Goal: Transaction & Acquisition: Purchase product/service

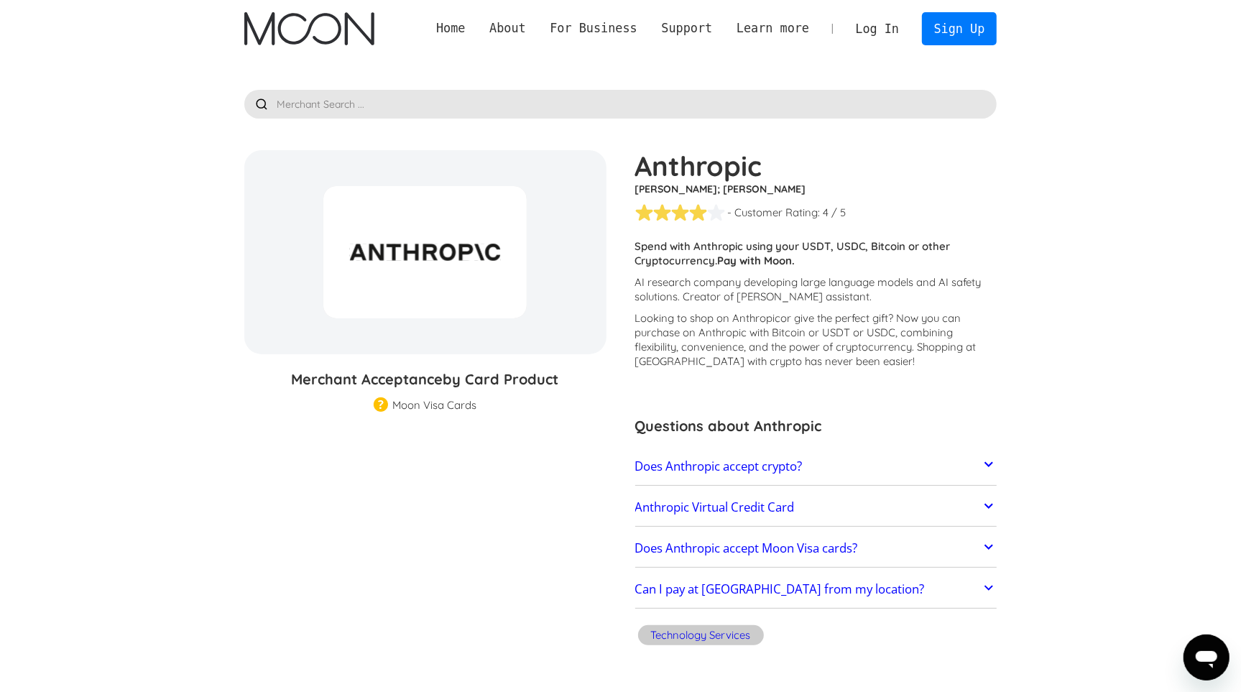
drag, startPoint x: 653, startPoint y: 249, endPoint x: 889, endPoint y: 270, distance: 236.7
click at [870, 267] on p "Spend with Anthropic using your USDT, USDC, Bitcoin or other Cryptocurrency. Pa…" at bounding box center [816, 253] width 362 height 29
drag, startPoint x: 727, startPoint y: 247, endPoint x: 919, endPoint y: 274, distance: 193.9
click at [916, 273] on div "Spend with Anthropic using your USDT, USDC, Bitcoin or other Cryptocurrency. Pa…" at bounding box center [816, 257] width 362 height 36
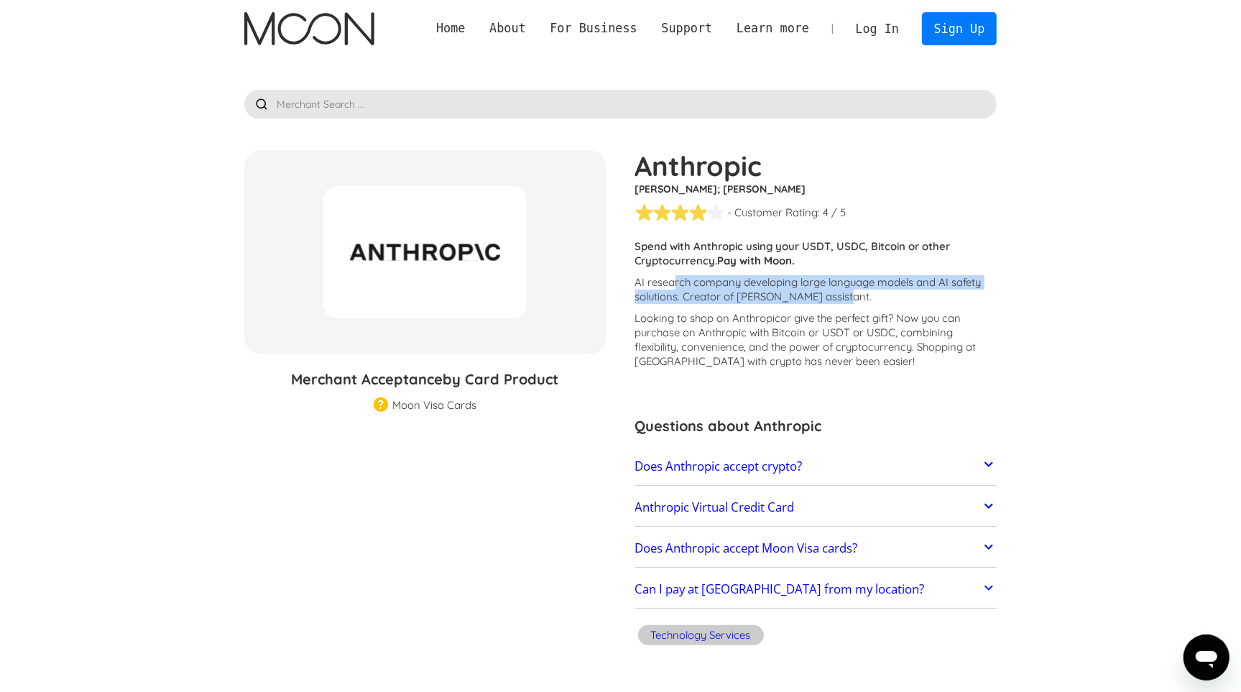
drag, startPoint x: 676, startPoint y: 283, endPoint x: 964, endPoint y: 300, distance: 288.1
click at [950, 296] on p "AI research company developing large language models and AI safety solutions. C…" at bounding box center [816, 289] width 362 height 29
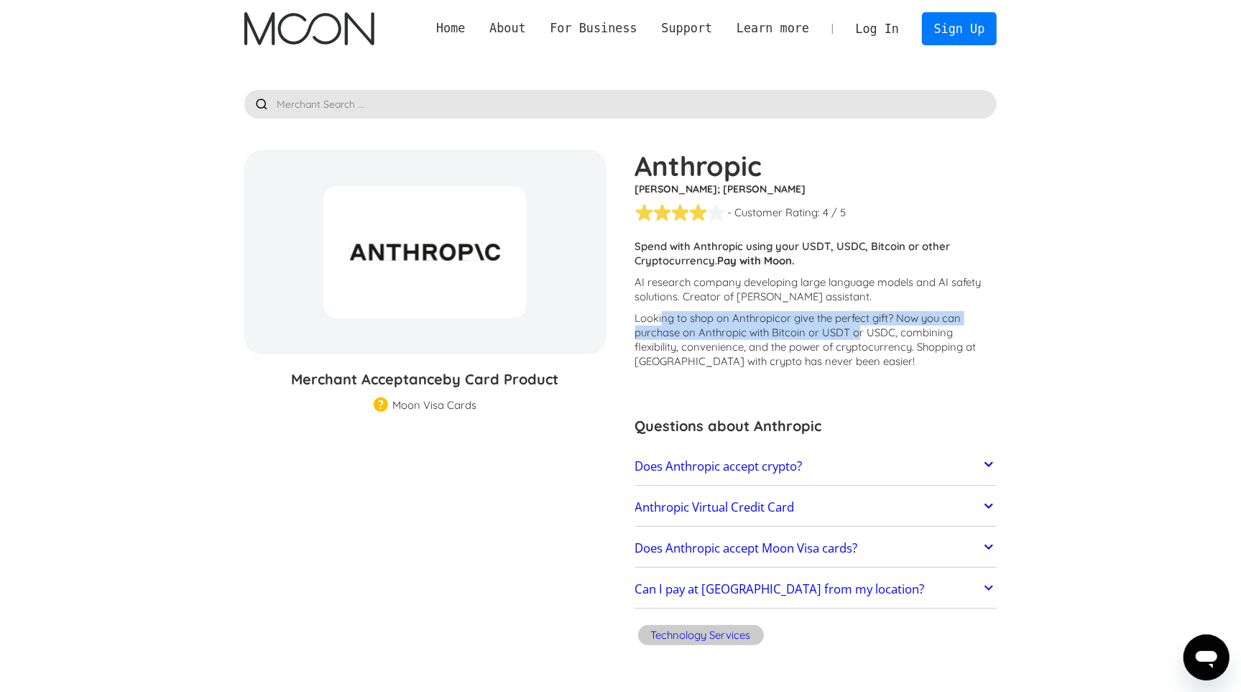
drag, startPoint x: 663, startPoint y: 321, endPoint x: 906, endPoint y: 333, distance: 243.3
click at [895, 331] on p "Looking to shop on Anthropic or give the perfect gift ? Now you can purchase on…" at bounding box center [816, 340] width 362 height 58
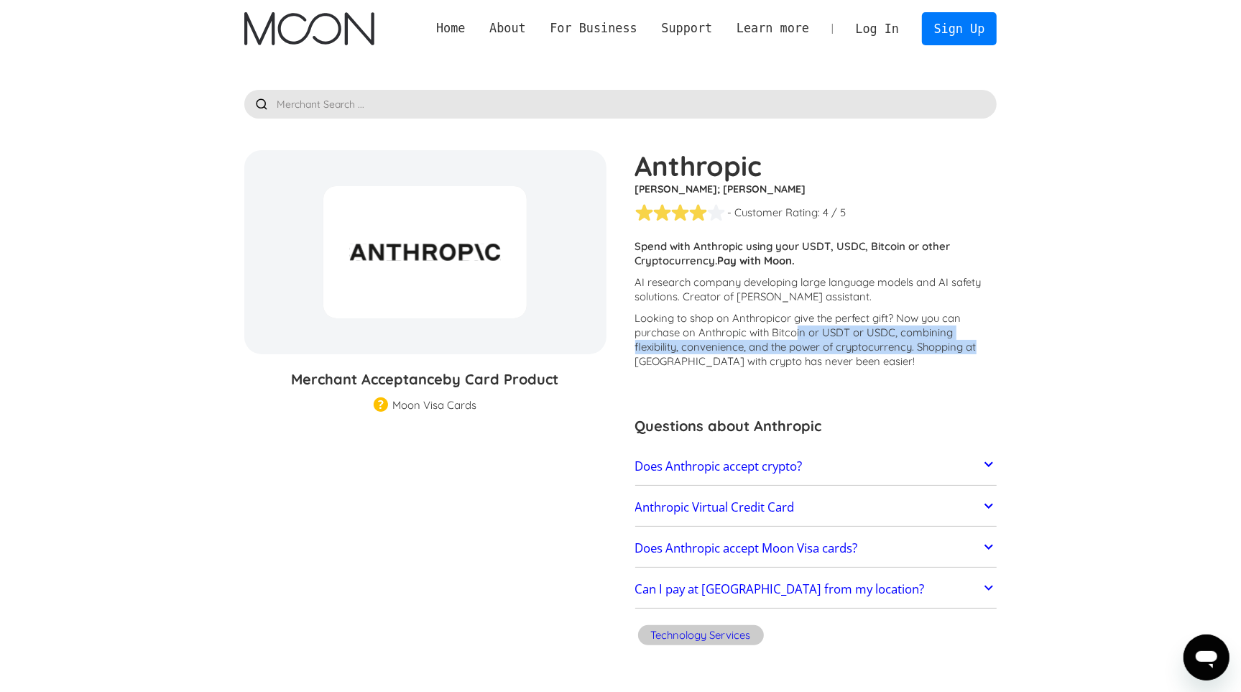
drag, startPoint x: 904, startPoint y: 340, endPoint x: 774, endPoint y: 336, distance: 130.2
click at [778, 336] on p "Looking to shop on Anthropic or give the perfect gift ? Now you can purchase on…" at bounding box center [816, 340] width 362 height 58
drag, startPoint x: 708, startPoint y: 324, endPoint x: 986, endPoint y: 347, distance: 278.4
click at [930, 342] on p "Looking to shop on Anthropic or give the perfect gift ? Now you can purchase on…" at bounding box center [816, 340] width 362 height 58
drag, startPoint x: 727, startPoint y: 330, endPoint x: 753, endPoint y: 334, distance: 25.5
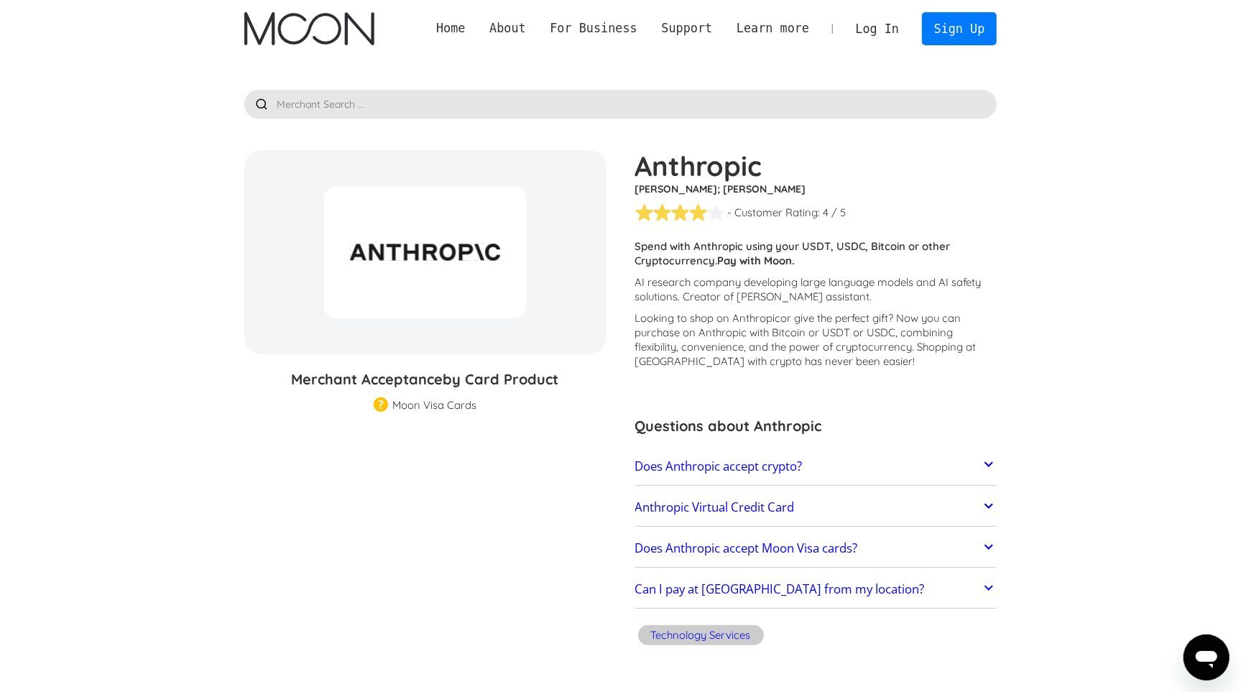
click at [730, 331] on p "Looking to shop on Anthropic or give the perfect gift ? Now you can purchase on…" at bounding box center [816, 340] width 362 height 58
click at [799, 341] on p "Looking to shop on Anthropic or give the perfect gift ? Now you can purchase on…" at bounding box center [816, 340] width 362 height 58
click at [827, 354] on p "Looking to shop on Anthropic or give the perfect gift ? Now you can purchase on…" at bounding box center [816, 340] width 362 height 58
drag, startPoint x: 712, startPoint y: 350, endPoint x: 842, endPoint y: 358, distance: 131.1
click at [840, 358] on p "Looking to shop on Anthropic or give the perfect gift ? Now you can purchase on…" at bounding box center [816, 340] width 362 height 58
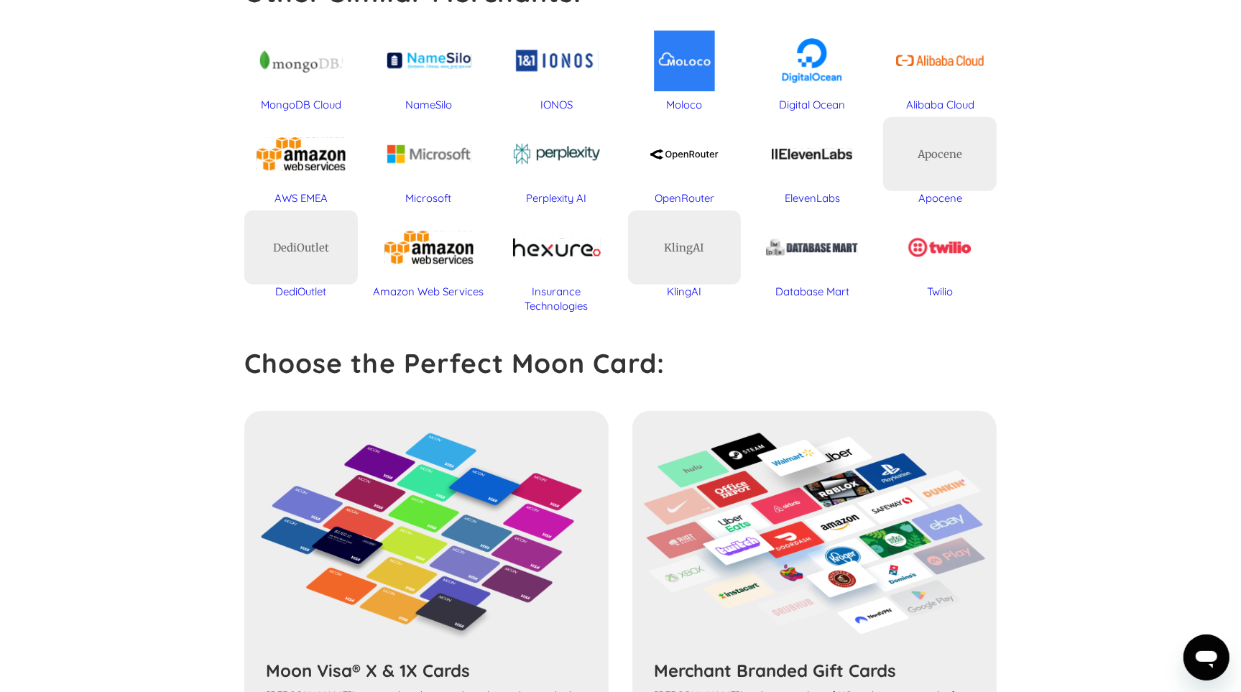
scroll to position [886, 0]
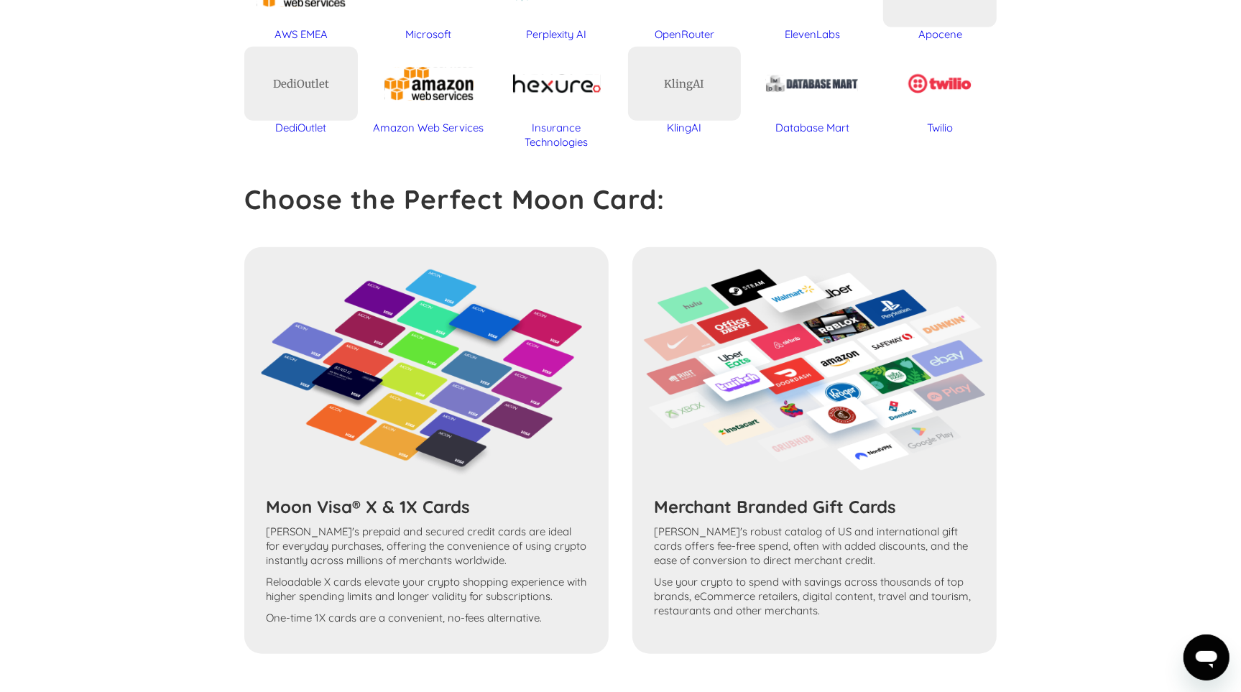
drag, startPoint x: 336, startPoint y: 536, endPoint x: 453, endPoint y: 561, distance: 119.8
click at [441, 561] on div "Moon Visa® X & 1X Cards Moon's prepaid and secured credit cards are ideal for e…" at bounding box center [620, 450] width 753 height 407
click at [444, 433] on div "Moon Visa® X & 1X Cards Moon's prepaid and secured credit cards are ideal for e…" at bounding box center [620, 450] width 753 height 407
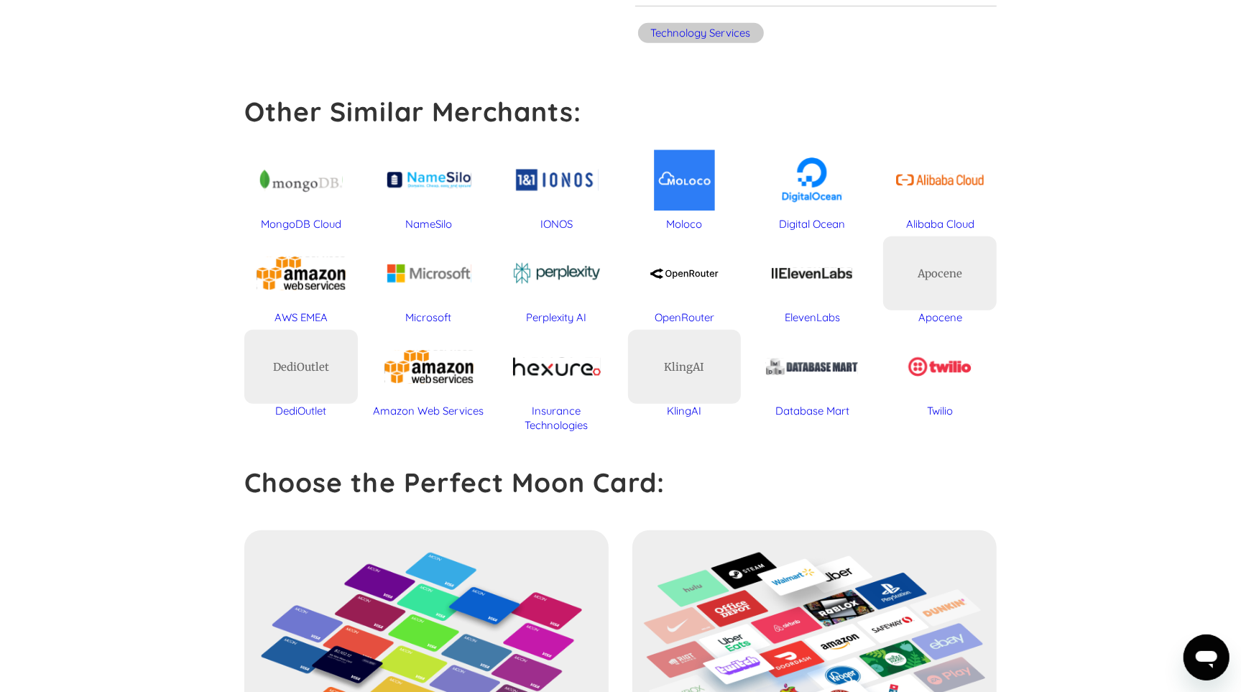
scroll to position [0, 0]
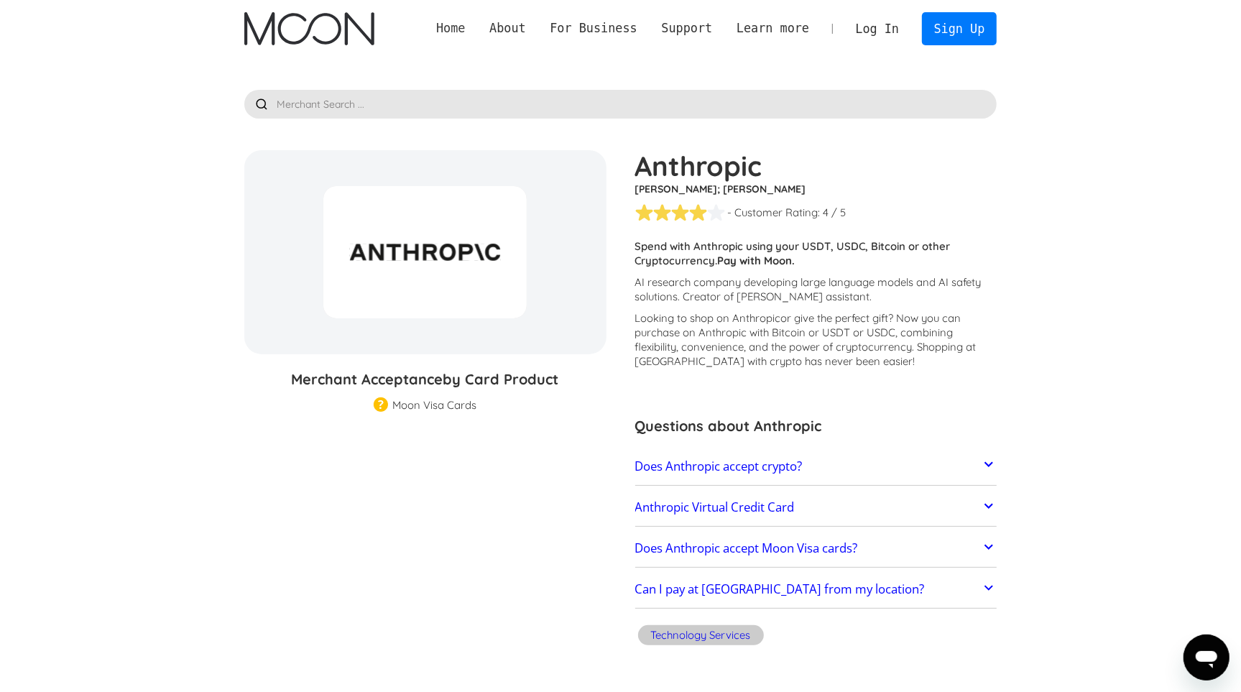
click at [438, 26] on link "Home" at bounding box center [450, 28] width 53 height 18
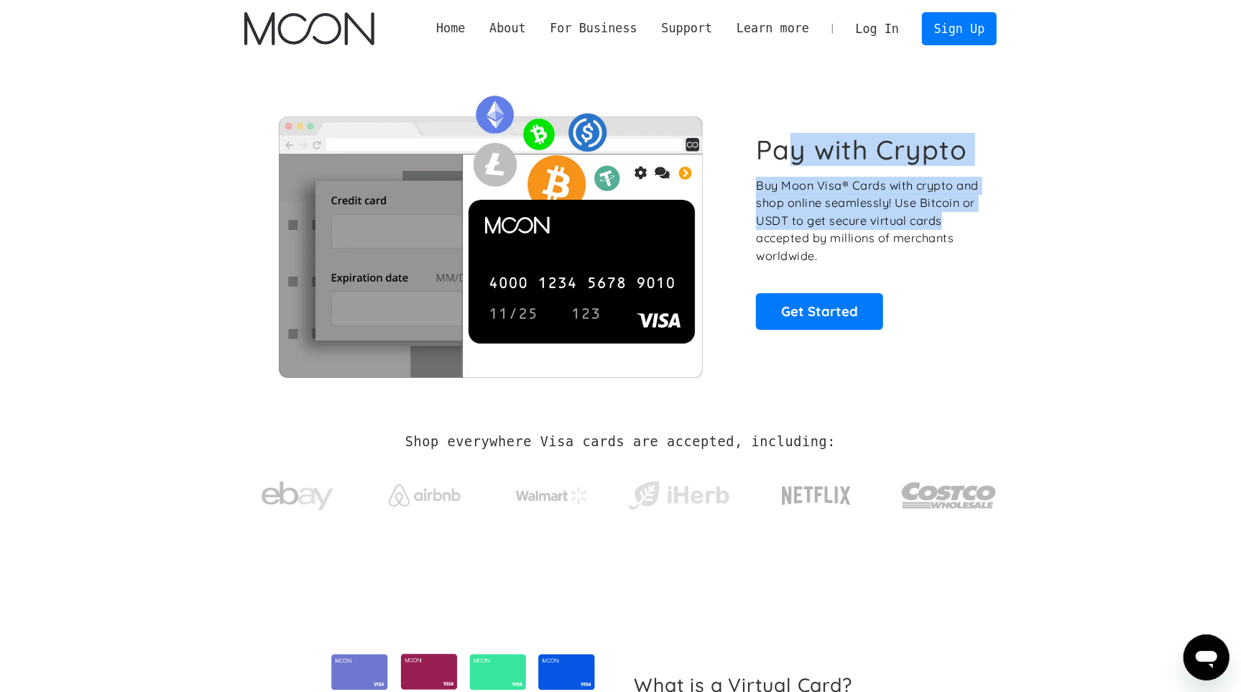
drag, startPoint x: 795, startPoint y: 162, endPoint x: 1014, endPoint y: 253, distance: 237.5
click at [983, 236] on div "Pay with Crypto Buy Moon Visa® Cards with crypto and shop online seamlessly! Us…" at bounding box center [620, 232] width 753 height 292
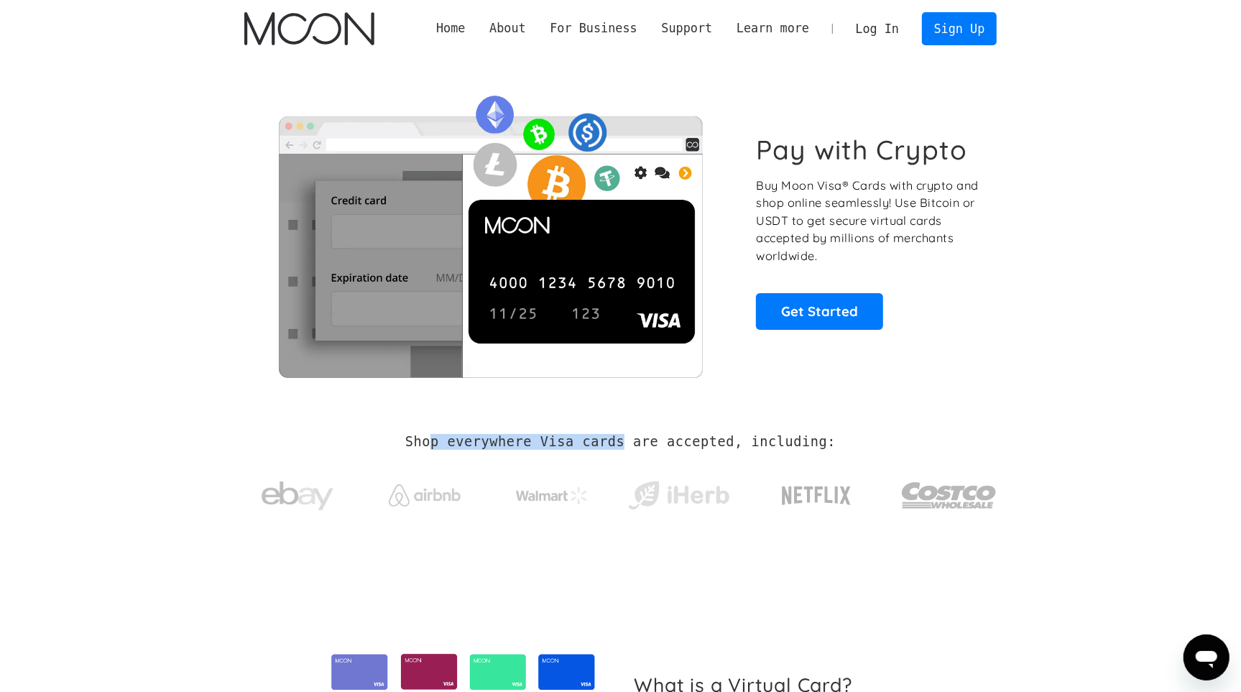
drag, startPoint x: 593, startPoint y: 449, endPoint x: 694, endPoint y: 448, distance: 100.6
click at [661, 448] on h2 "Shop everywhere Visa cards are accepted, including:" at bounding box center [620, 442] width 431 height 16
click at [794, 444] on h2 "Shop everywhere Visa cards are accepted, including:" at bounding box center [620, 442] width 431 height 16
drag, startPoint x: 607, startPoint y: 449, endPoint x: 861, endPoint y: 451, distance: 253.8
click at [786, 451] on div "Shop everywhere Visa cards are accepted, including:" at bounding box center [620, 482] width 753 height 96
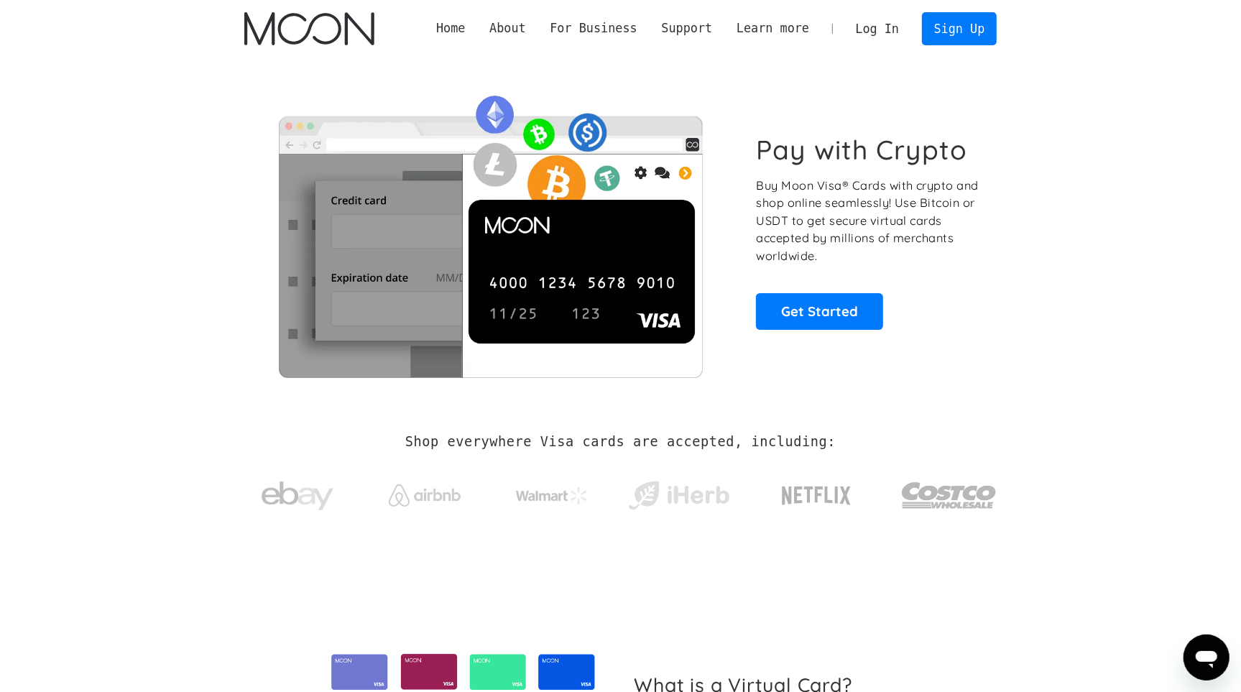
click at [1156, 346] on section "Pay with Crypto Buy Moon Visa® Cards with crypto and shop online seamlessly! Us…" at bounding box center [620, 232] width 1241 height 349
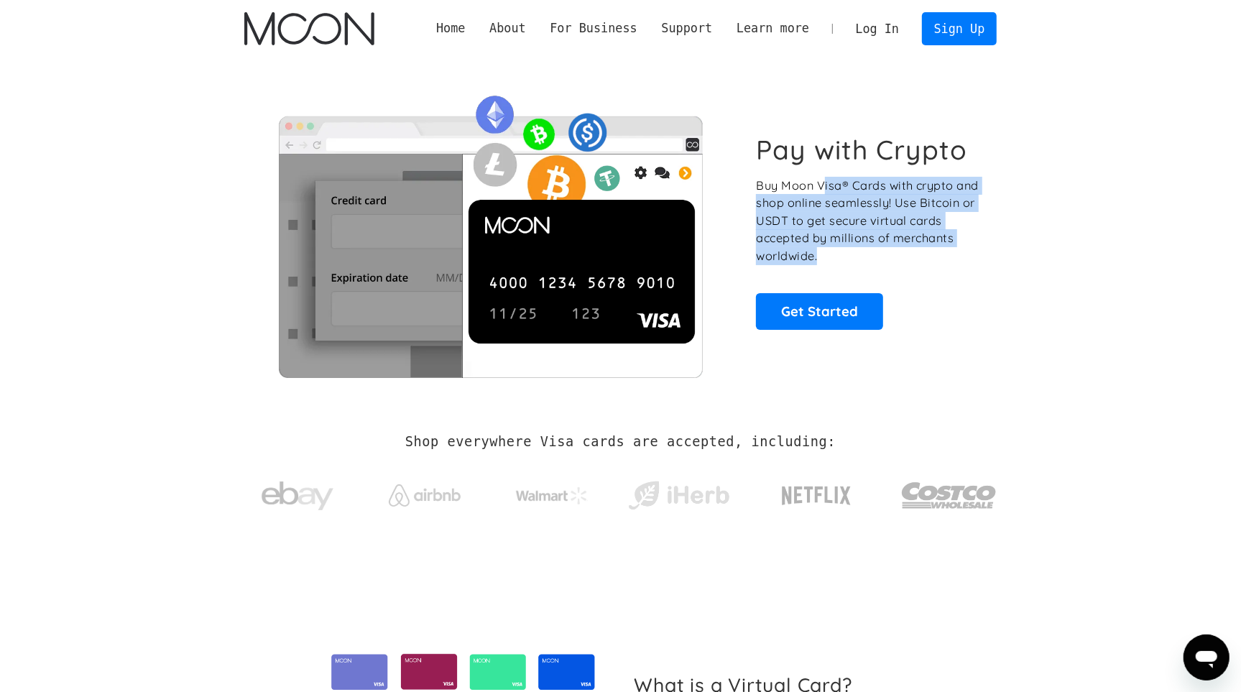
drag, startPoint x: 859, startPoint y: 198, endPoint x: 997, endPoint y: 262, distance: 152.4
click at [983, 260] on div "Pay with Crypto Buy Moon Visa® Cards with crypto and shop online seamlessly! Us…" at bounding box center [620, 232] width 753 height 292
click at [1037, 257] on section "Pay with Crypto Buy Moon Visa® Cards with crypto and shop online seamlessly! Us…" at bounding box center [620, 232] width 1241 height 349
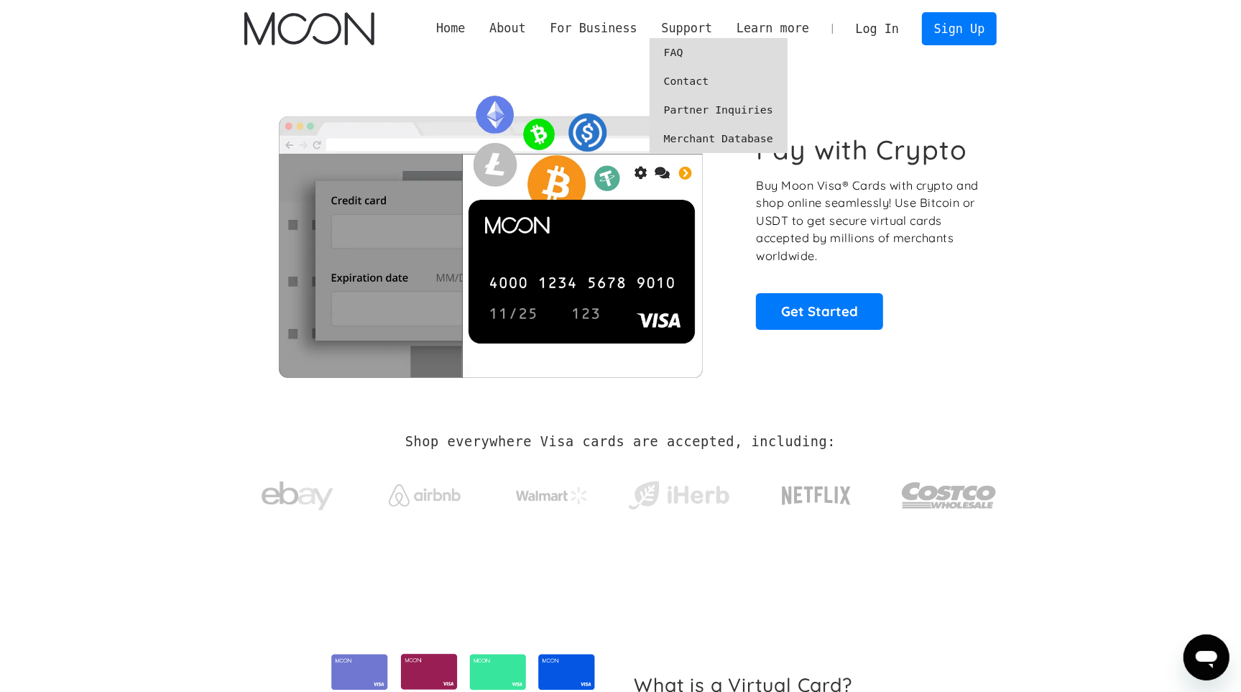
click at [674, 48] on link "FAQ" at bounding box center [719, 52] width 138 height 29
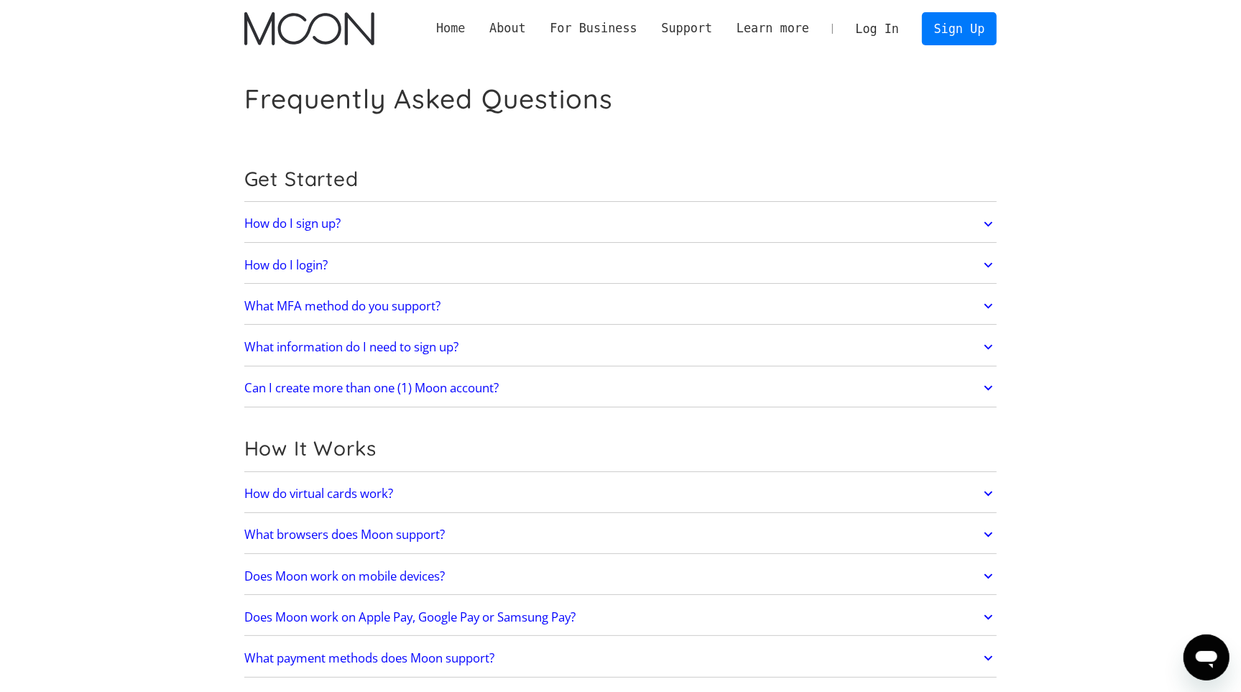
click at [437, 25] on link "Home" at bounding box center [450, 28] width 53 height 18
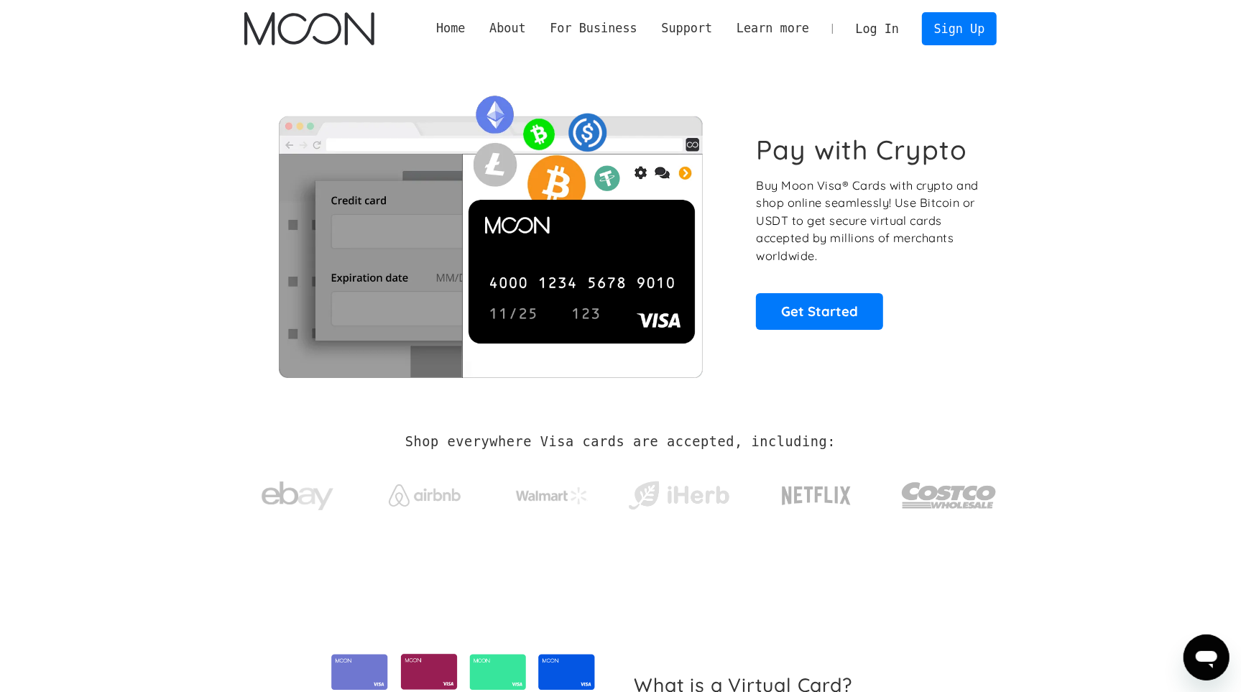
click at [103, 198] on section "Pay with Crypto Buy Moon Visa® Cards with crypto and shop online seamlessly! Us…" at bounding box center [620, 232] width 1241 height 349
click at [150, 185] on section "Pay with Crypto Buy Moon Visa® Cards with crypto and shop online seamlessly! Us…" at bounding box center [620, 232] width 1241 height 349
click at [1098, 344] on section "Pay with Crypto Buy Moon Visa® Cards with crypto and shop online seamlessly! Us…" at bounding box center [620, 232] width 1241 height 349
click at [1077, 305] on section "Pay with Crypto Buy Moon Visa® Cards with crypto and shop online seamlessly! Us…" at bounding box center [620, 232] width 1241 height 349
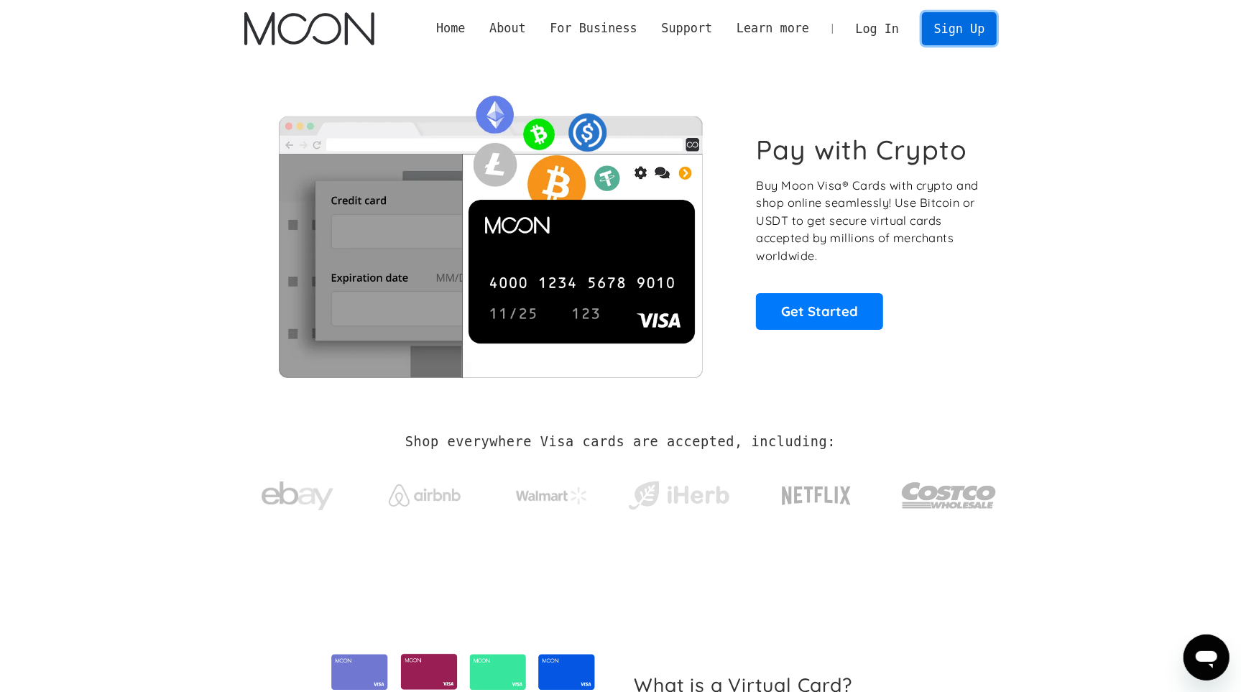
click at [953, 29] on link "Sign Up" at bounding box center [959, 28] width 75 height 32
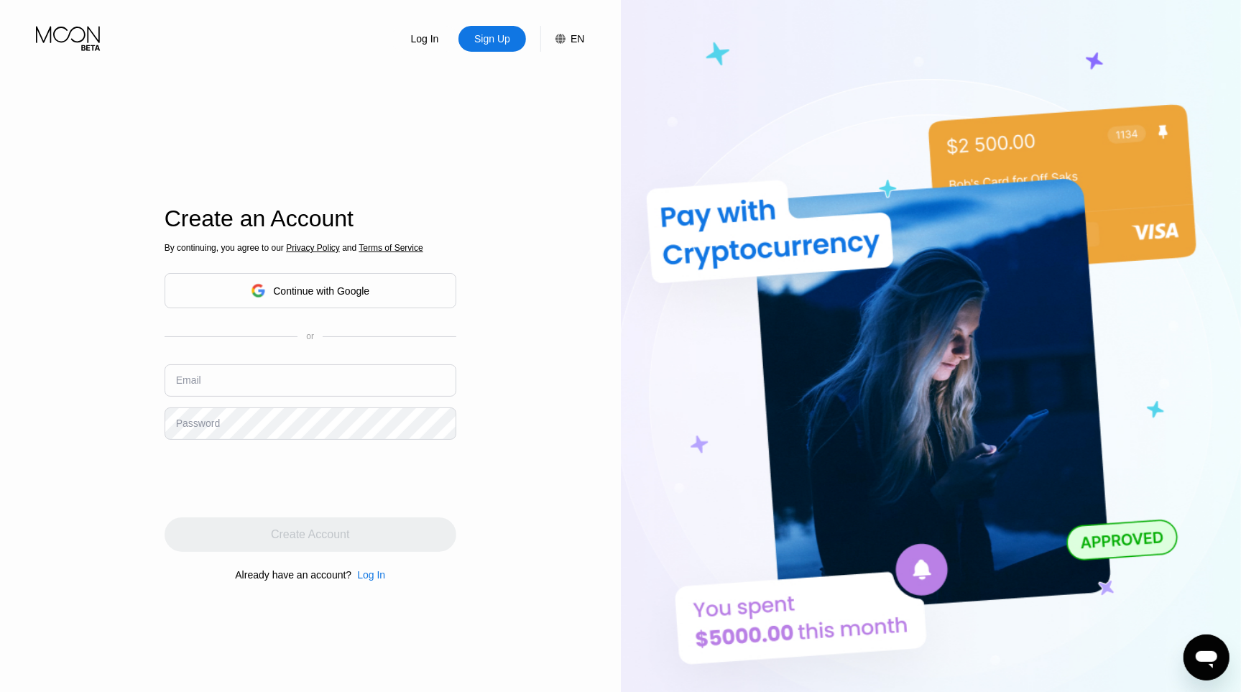
click at [114, 137] on div "Log In Sign Up EN Language English Save Create an Account By continuing, you ag…" at bounding box center [310, 380] width 621 height 761
click at [319, 293] on div "Continue with Google" at bounding box center [321, 291] width 96 height 12
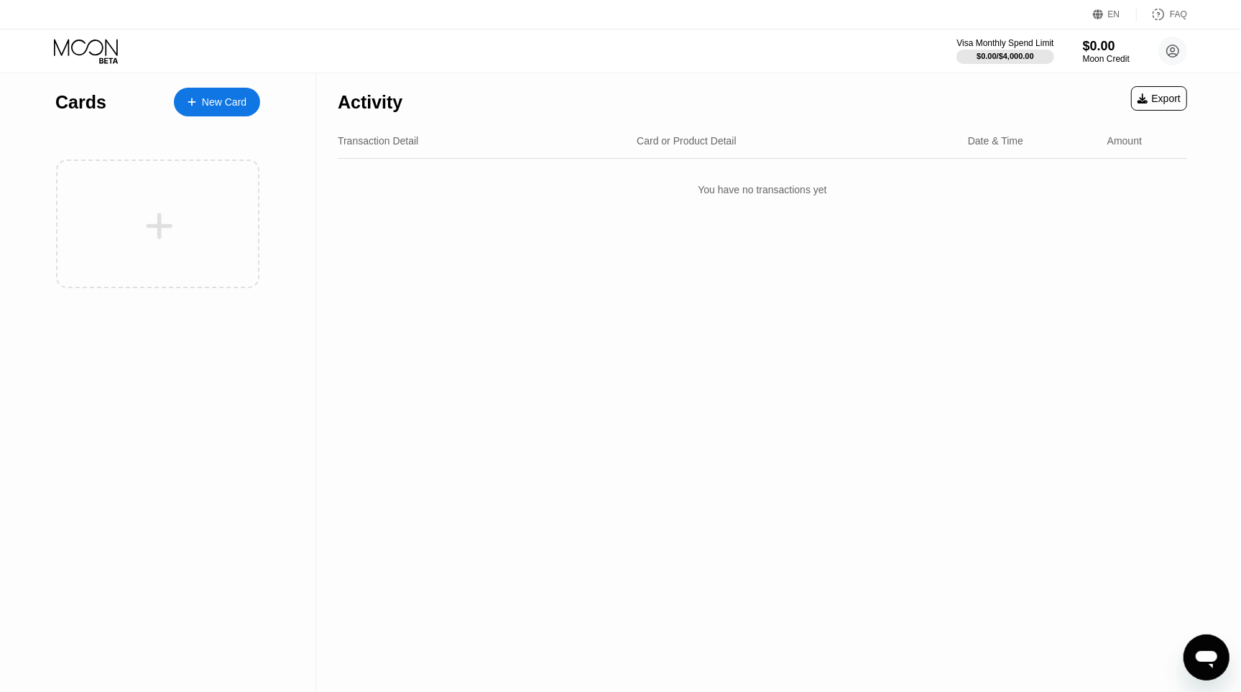
click at [218, 103] on div "New Card" at bounding box center [224, 102] width 45 height 12
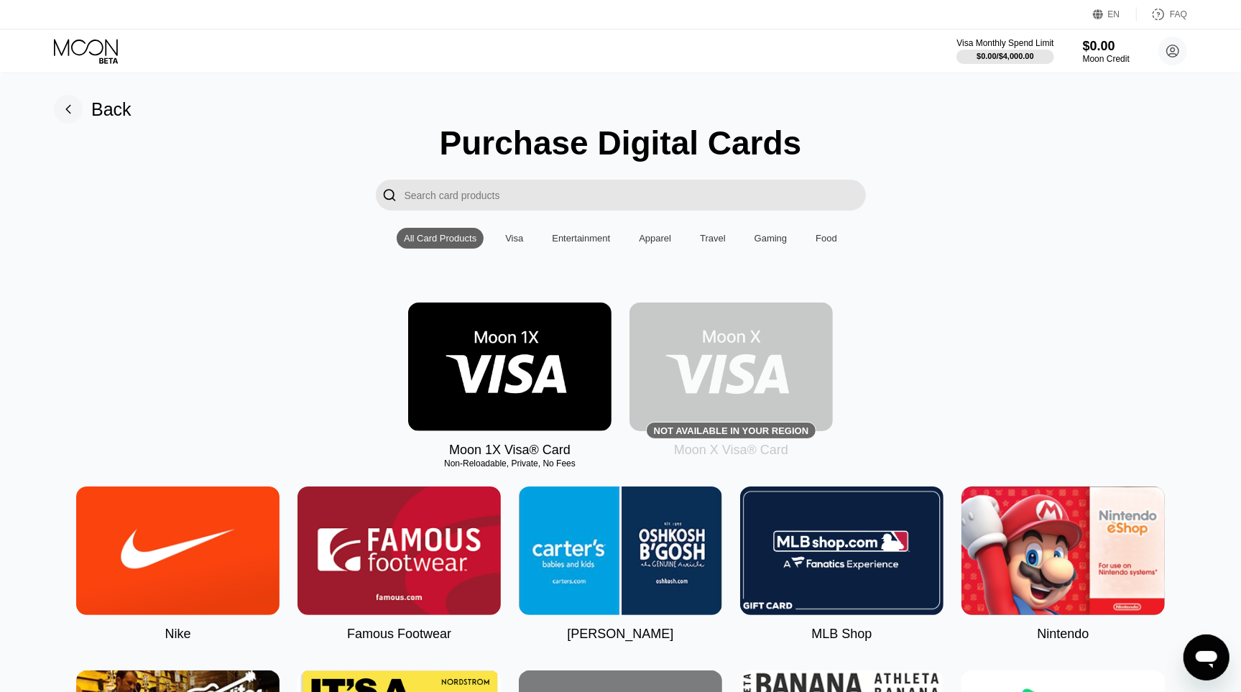
drag, startPoint x: 513, startPoint y: 469, endPoint x: 568, endPoint y: 470, distance: 55.4
click at [247, 348] on div "Moon 1X Visa® Card Non-Reloadable, Private, No Fees Not available in your regio…" at bounding box center [621, 380] width 1198 height 155
click at [494, 364] on img at bounding box center [509, 367] width 203 height 129
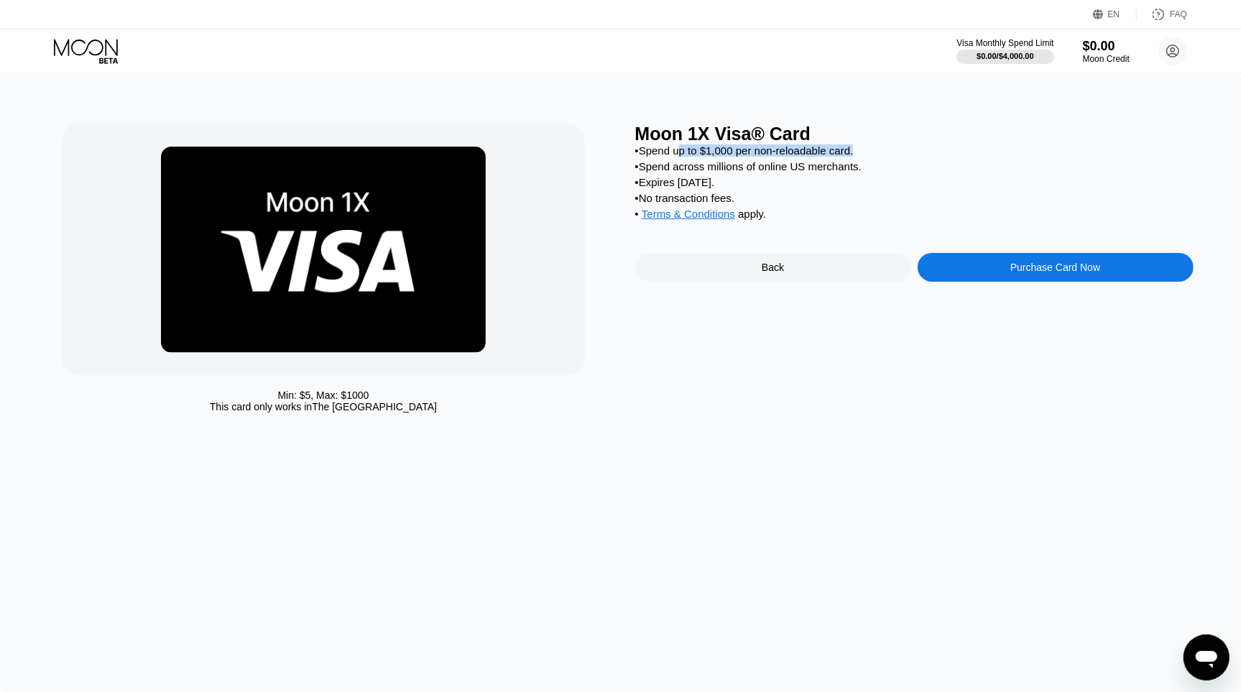
drag, startPoint x: 689, startPoint y: 157, endPoint x: 785, endPoint y: 166, distance: 96.1
click at [768, 162] on div "• Spend up to $1,000 per non-reloadable card. • Spend across millions of online…" at bounding box center [914, 185] width 559 height 83
click at [842, 170] on div "• Spend across millions of online US merchants." at bounding box center [914, 166] width 559 height 12
drag, startPoint x: 643, startPoint y: 164, endPoint x: 850, endPoint y: 181, distance: 207.0
click at [801, 179] on div "• Spend up to $1,000 per non-reloadable card. • Spend across millions of online…" at bounding box center [914, 185] width 559 height 83
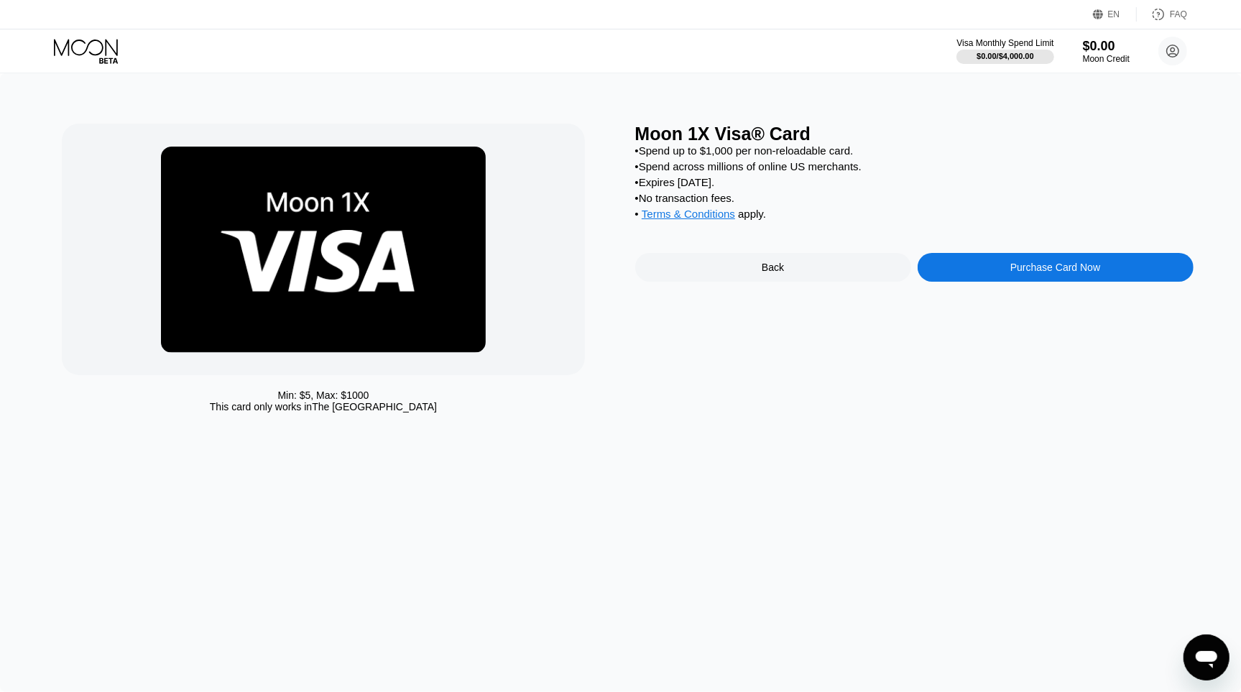
click at [932, 182] on div "• Expires in 2 months." at bounding box center [914, 182] width 559 height 12
drag, startPoint x: 720, startPoint y: 173, endPoint x: 929, endPoint y: 183, distance: 208.7
click at [842, 176] on div "• Spend up to $1,000 per non-reloadable card. • Spend across millions of online…" at bounding box center [914, 185] width 559 height 83
click at [942, 184] on div "• Expires in 2 months." at bounding box center [914, 182] width 559 height 12
drag, startPoint x: 684, startPoint y: 188, endPoint x: 814, endPoint y: 196, distance: 130.3
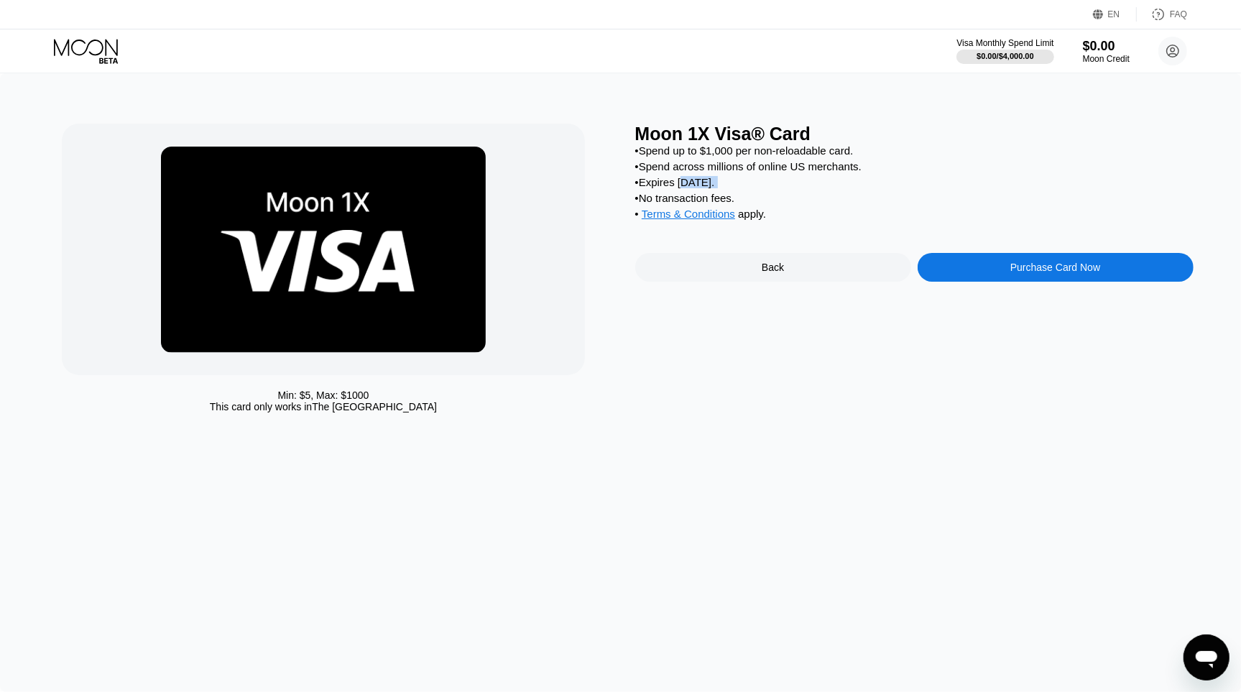
click at [799, 193] on div "• Spend up to $1,000 per non-reloadable card. • Spend across millions of online…" at bounding box center [914, 185] width 559 height 83
click at [840, 198] on div "• No transaction fees." at bounding box center [914, 198] width 559 height 12
drag, startPoint x: 653, startPoint y: 198, endPoint x: 848, endPoint y: 203, distance: 194.9
click at [812, 202] on div "• No transaction fees." at bounding box center [914, 198] width 559 height 12
click at [915, 201] on div "• No transaction fees." at bounding box center [914, 198] width 559 height 12
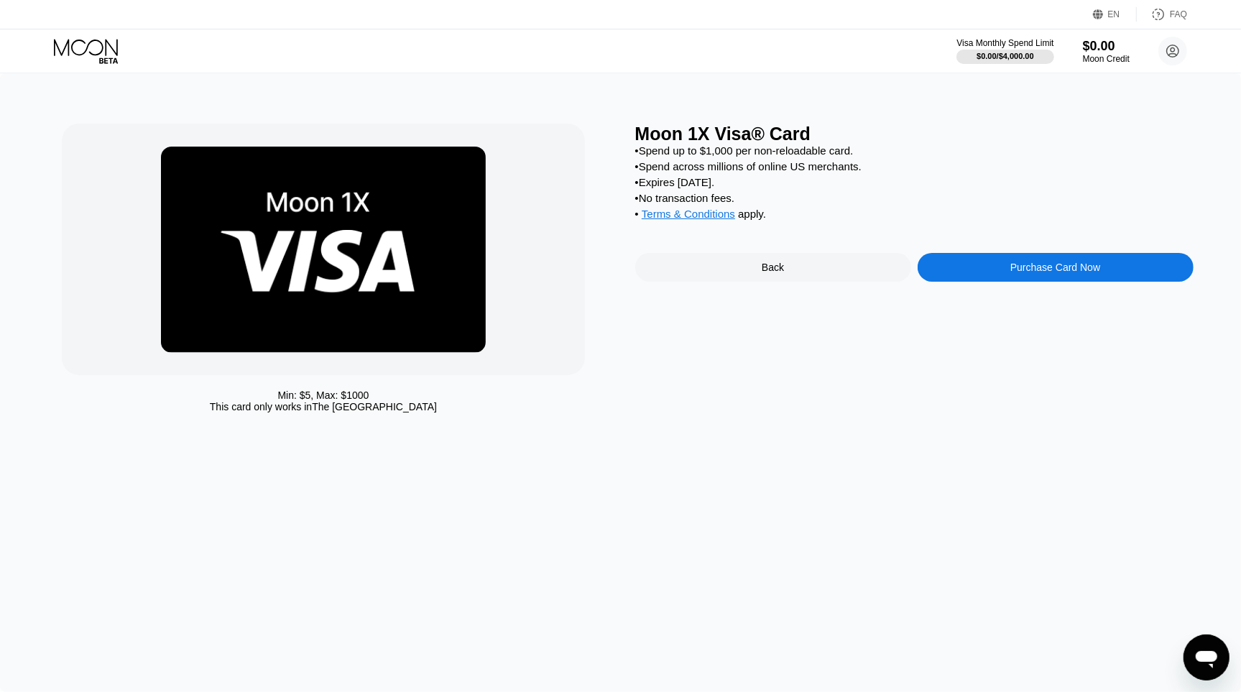
click at [1060, 273] on div "Purchase Card Now" at bounding box center [1056, 268] width 90 height 12
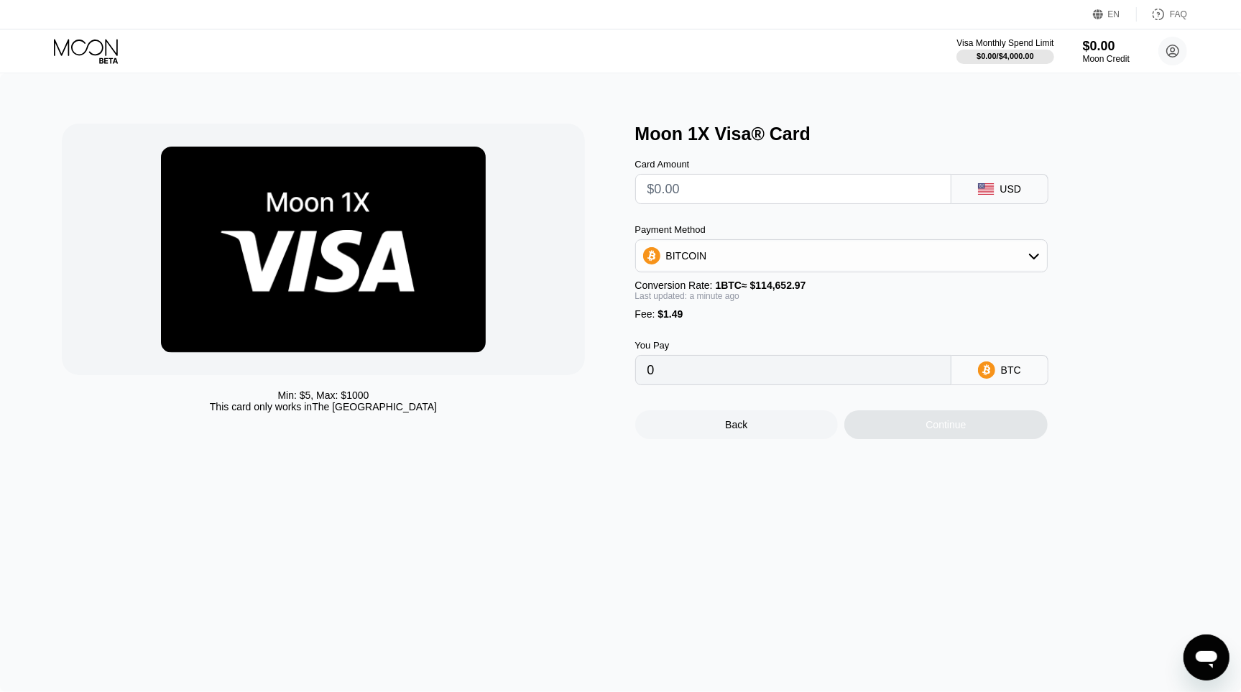
click at [788, 193] on input "text" at bounding box center [794, 189] width 292 height 29
click at [830, 209] on div "Card Amount USD Payment Method BITCOIN Conversion Rate: 1 BTC ≈ $114,652.97 Las…" at bounding box center [865, 264] width 460 height 241
click at [817, 194] on input "text" at bounding box center [794, 189] width 292 height 29
type input "$2"
type input "0.00003045"
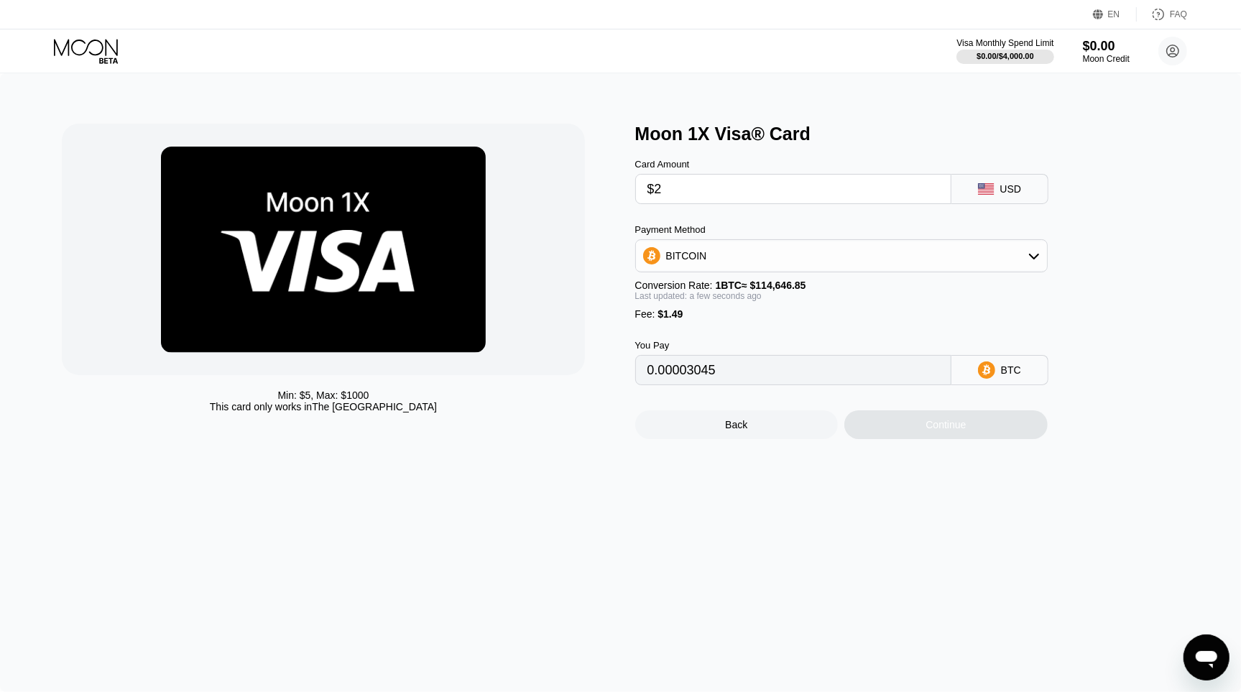
type input "$20"
type input "0.00018745"
type input "$200"
type input "0.00175749"
type input "$200"
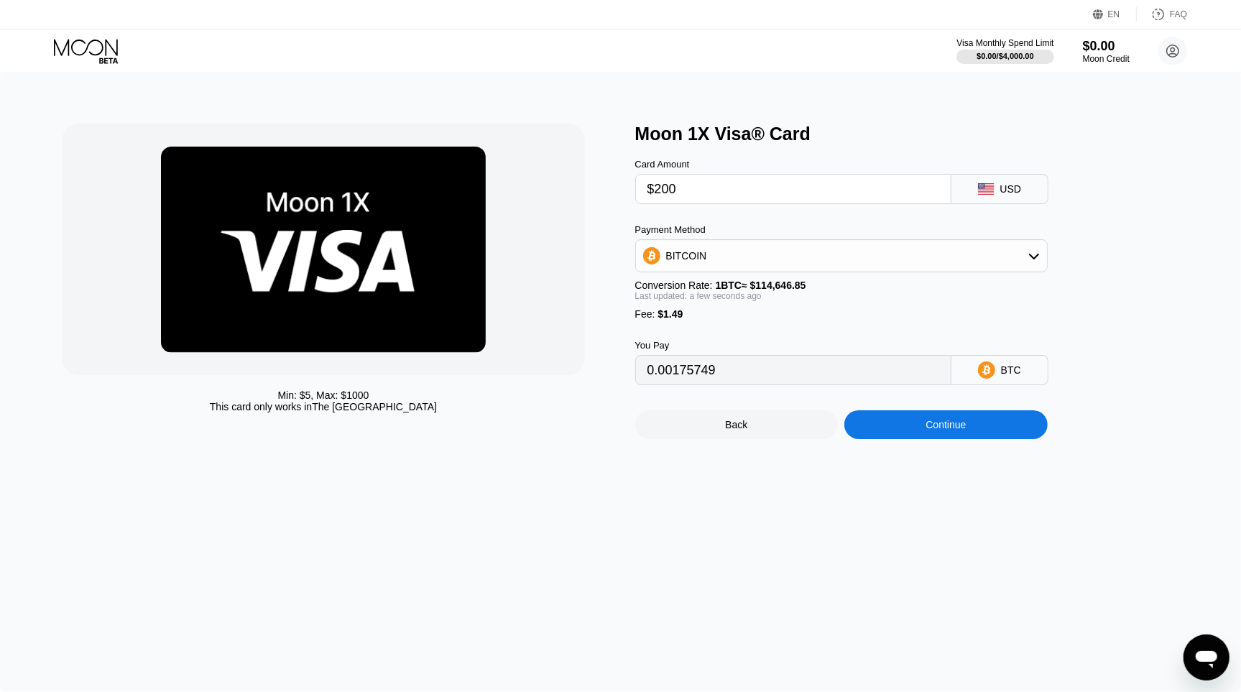
drag, startPoint x: 577, startPoint y: 276, endPoint x: 730, endPoint y: 239, distance: 158.1
click at [577, 276] on div at bounding box center [323, 250] width 523 height 252
click at [782, 230] on div "Payment Method" at bounding box center [841, 229] width 413 height 11
click at [758, 262] on div "BITCOIN" at bounding box center [841, 256] width 411 height 29
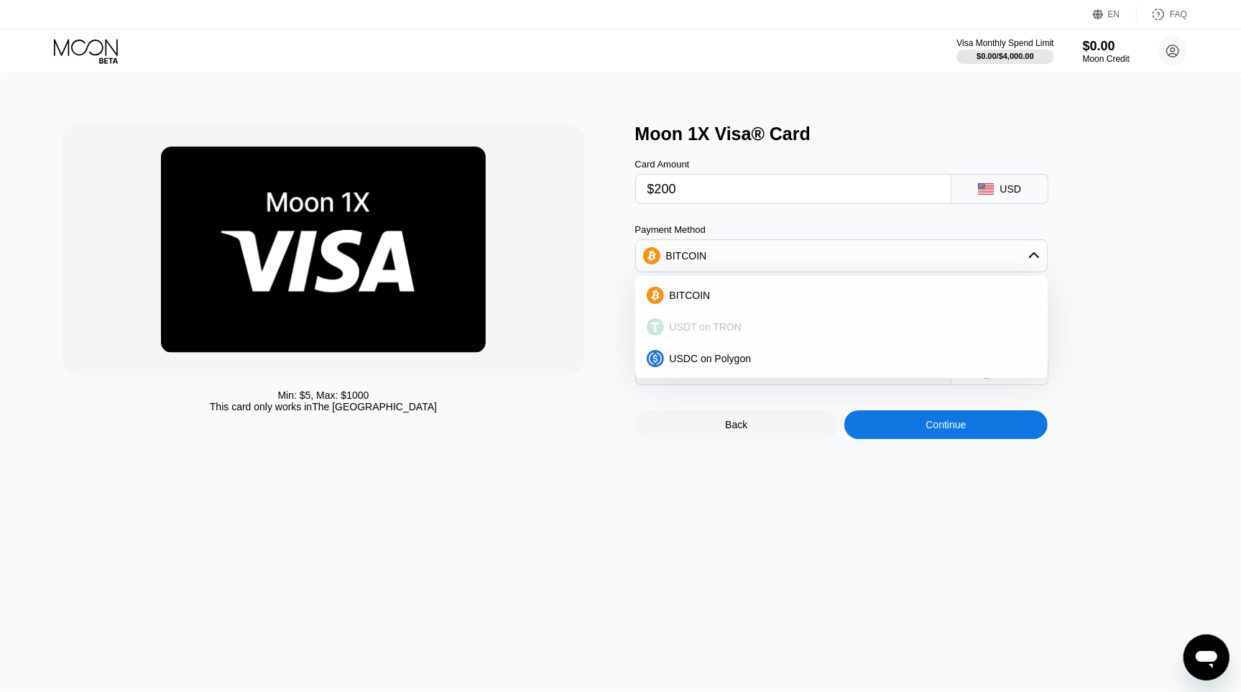
scroll to position [86, 0]
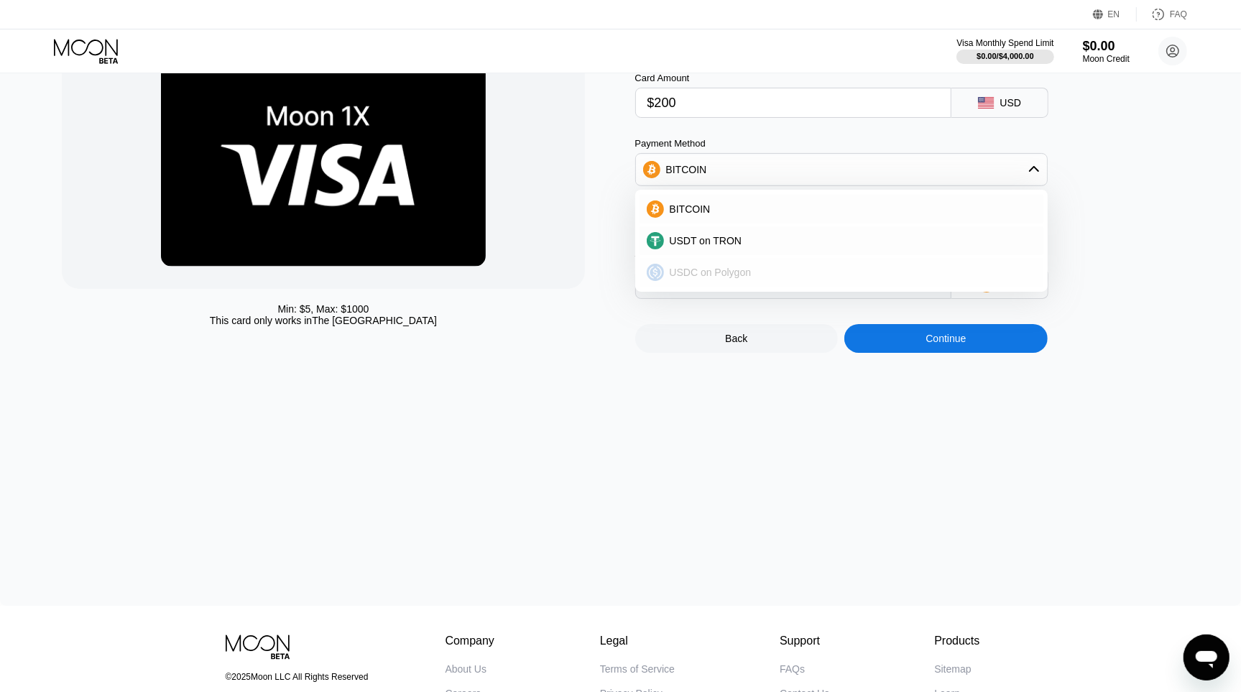
click at [716, 277] on span "USDC on Polygon" at bounding box center [711, 273] width 82 height 12
type input "201.49000000"
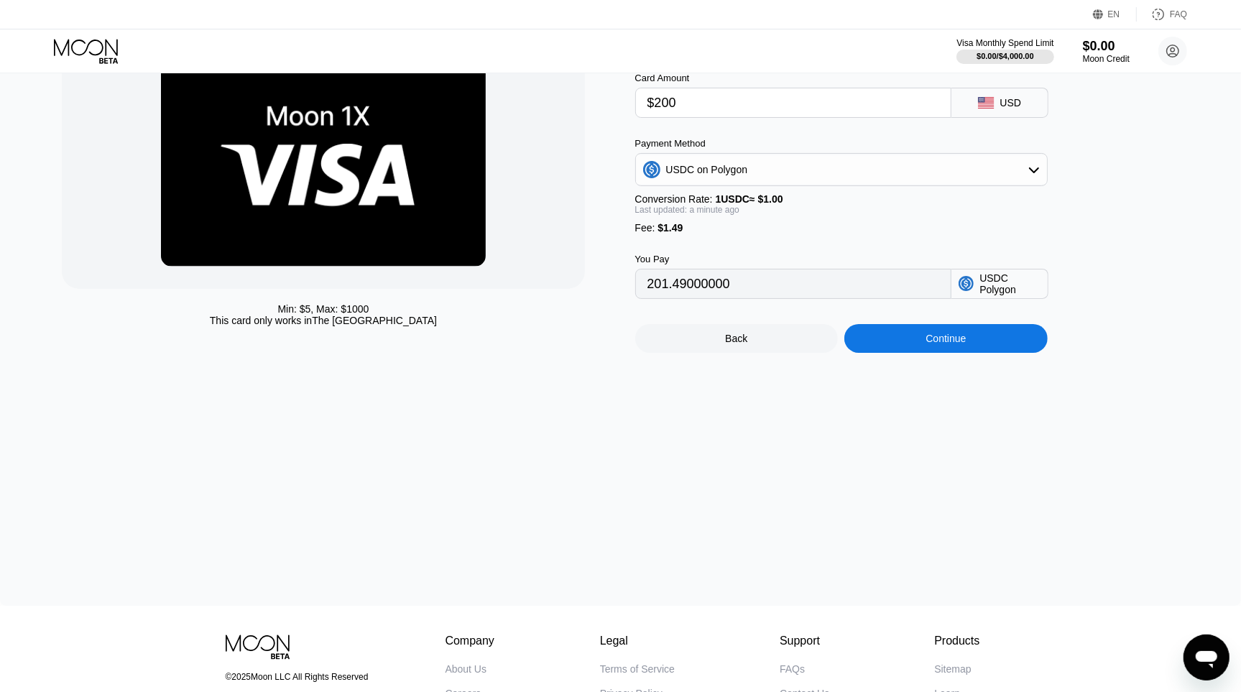
click at [1154, 229] on div "Moon 1X Visa® Card Card Amount $200 USD Payment Method USDC on Polygon Conversi…" at bounding box center [914, 195] width 559 height 316
click at [1123, 234] on div "Moon 1X Visa® Card Card Amount $200 USD Payment Method USDC on Polygon Conversi…" at bounding box center [914, 195] width 559 height 316
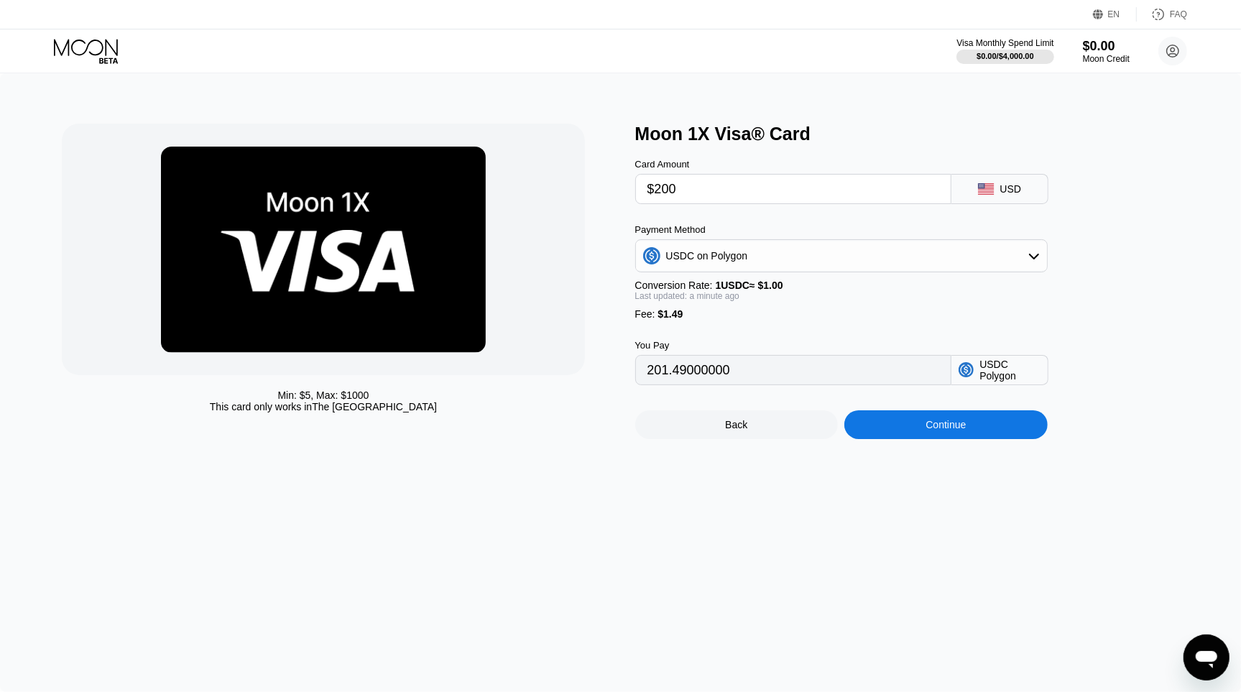
click at [867, 298] on div "Last updated: a minute ago" at bounding box center [841, 296] width 413 height 10
click at [998, 514] on div "Min: $ 5 , Max: $ 1000 This card only works in The United States Moon 1X Visa® …" at bounding box center [620, 382] width 1241 height 619
click at [973, 480] on div "Min: $ 5 , Max: $ 1000 This card only works in The United States Moon 1X Visa® …" at bounding box center [620, 382] width 1241 height 619
click at [479, 441] on div "Min: $ 5 , Max: $ 1000 This card only works in The United States Moon 1X Visa® …" at bounding box center [620, 382] width 1241 height 619
click at [928, 428] on div "Continue" at bounding box center [946, 425] width 40 height 12
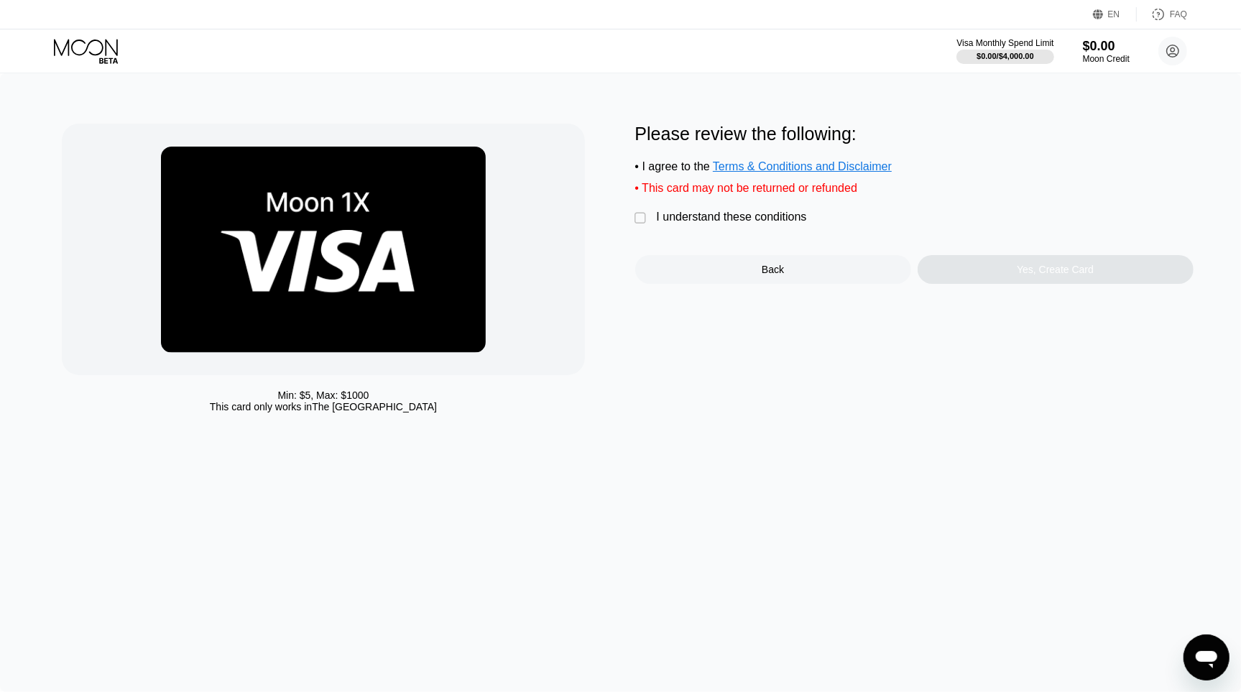
click at [640, 219] on div "" at bounding box center [642, 218] width 14 height 14
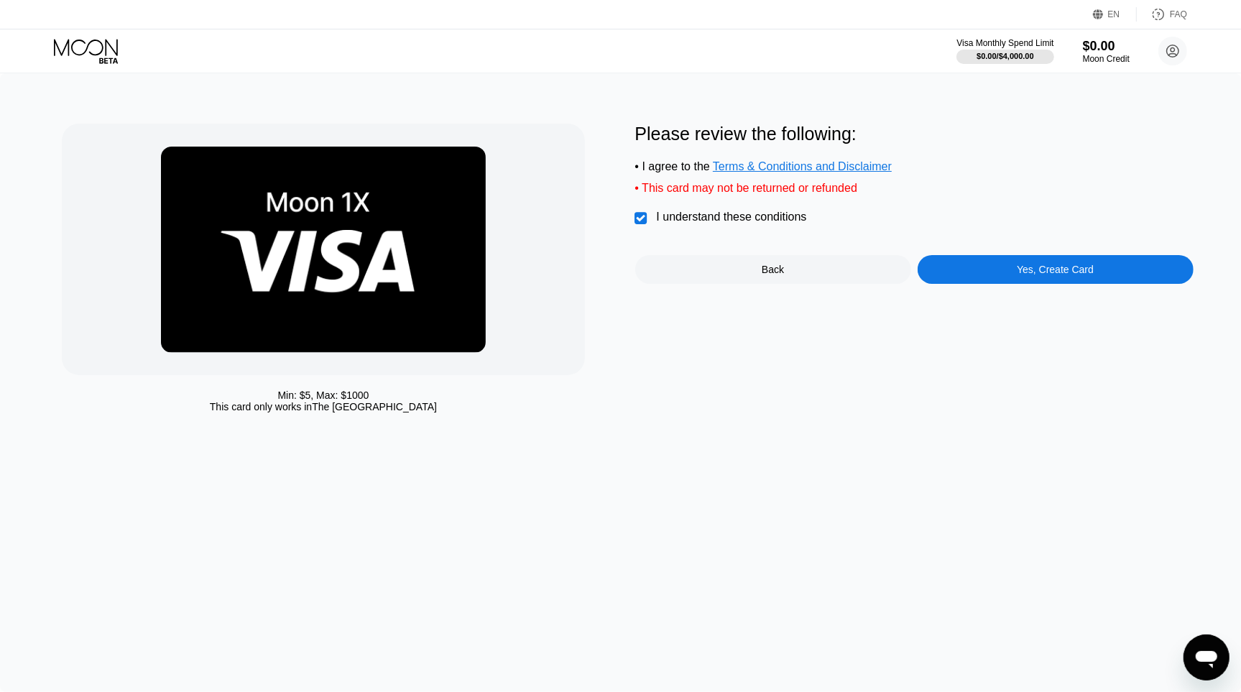
click at [1036, 275] on div "Yes, Create Card" at bounding box center [1055, 270] width 77 height 12
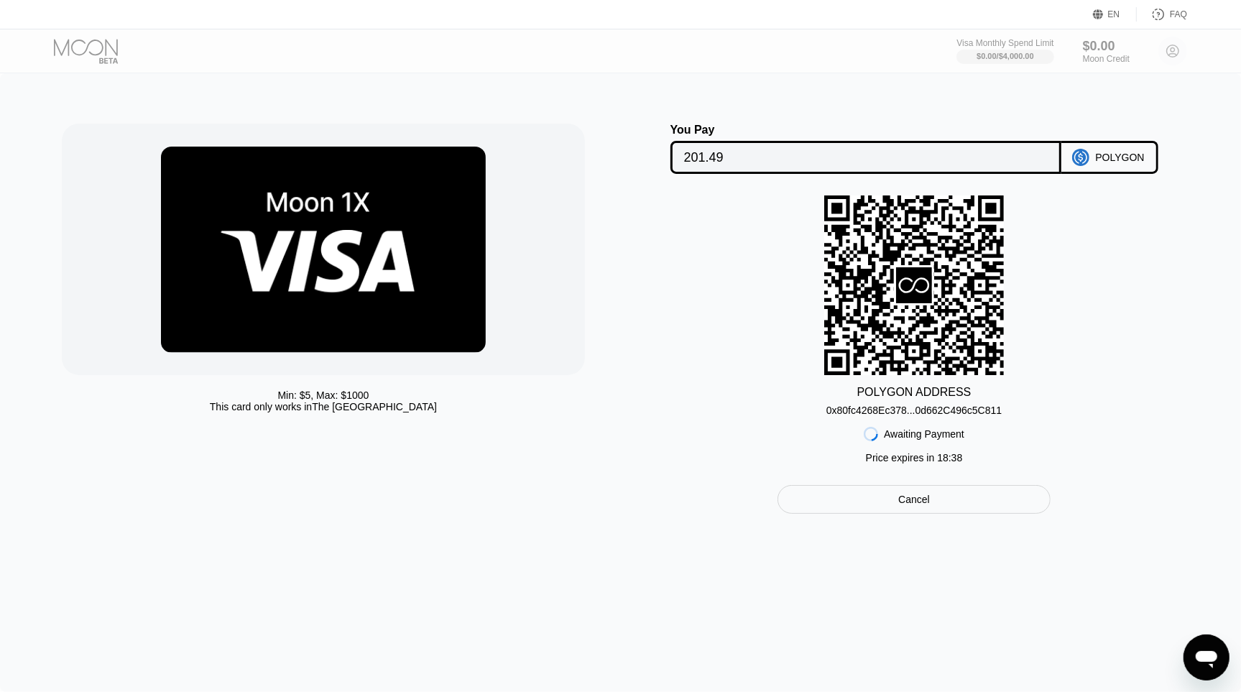
click at [631, 484] on div "Min: $ 5 , Max: $ 1000 This card only works in The United States You Pay 201.49…" at bounding box center [620, 319] width 1117 height 390
click at [607, 516] on div "Min: $ 5 , Max: $ 1000 This card only works in The United States You Pay 201.49…" at bounding box center [620, 382] width 1241 height 619
click at [615, 492] on div "Min: $ 5 , Max: $ 1000 This card only works in The United States" at bounding box center [341, 319] width 559 height 390
click at [835, 498] on div "Cancel" at bounding box center [915, 499] width 274 height 29
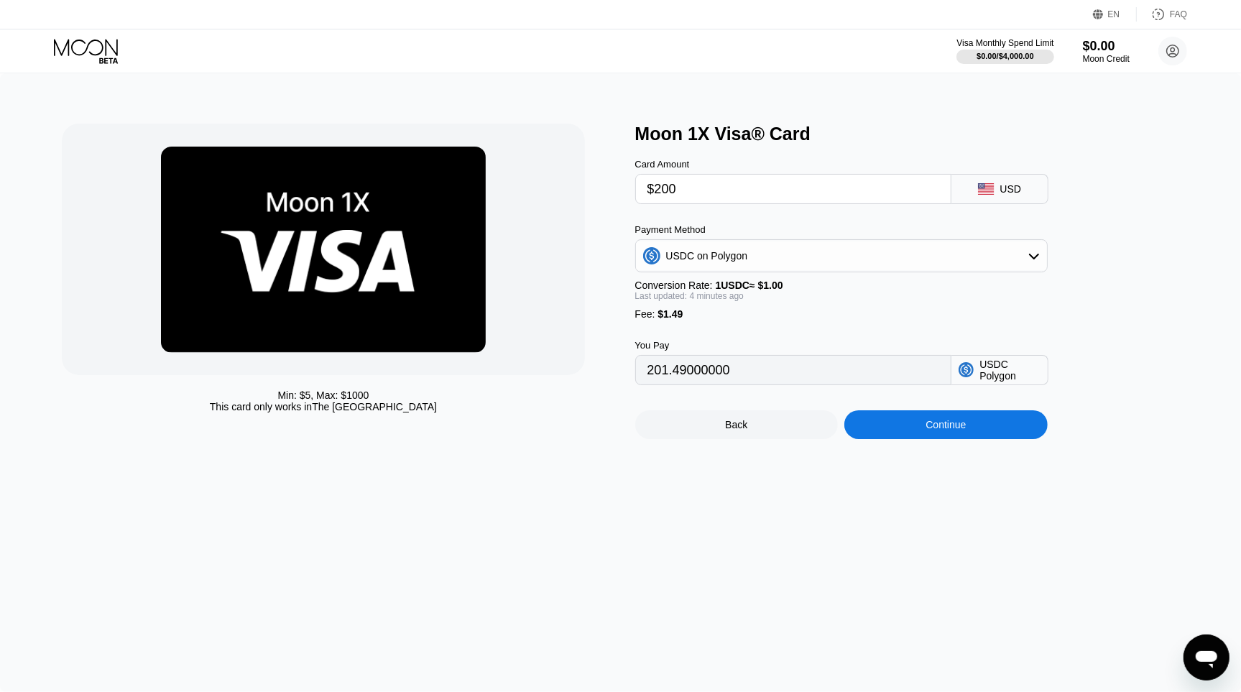
click at [623, 490] on div "Min: $ 5 , Max: $ 1000 This card only works in The United States Moon 1X Visa® …" at bounding box center [620, 382] width 1241 height 619
click at [76, 43] on icon at bounding box center [87, 51] width 67 height 25
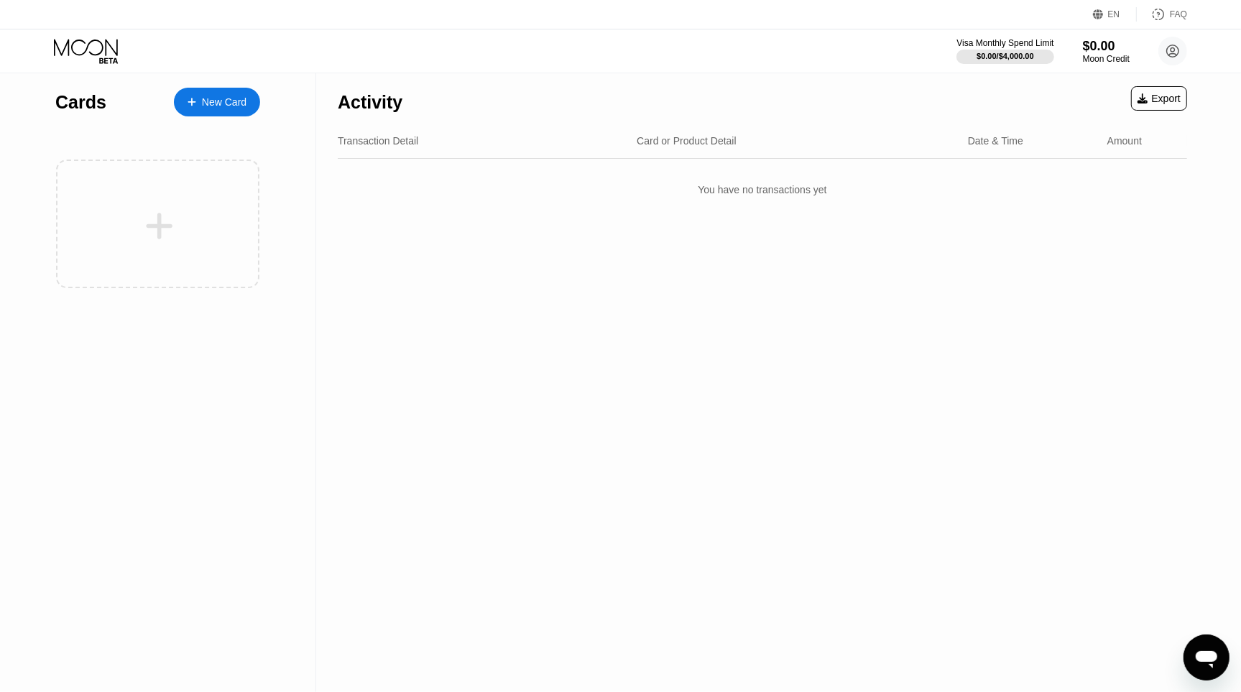
click at [482, 50] on div "Visa Monthly Spend Limit $0.00 / $4,000.00 $0.00 Moon Credit Wenzhou Zhao zwz25…" at bounding box center [620, 50] width 1241 height 43
click at [487, 60] on div "Visa Monthly Spend Limit $0.00 / $4,000.00 $0.00 Moon Credit Wenzhou Zhao zwz25…" at bounding box center [620, 50] width 1241 height 43
click at [507, 406] on div "Activity Export Transaction Detail Card or Product Detail Date & Time Amount Yo…" at bounding box center [762, 382] width 893 height 619
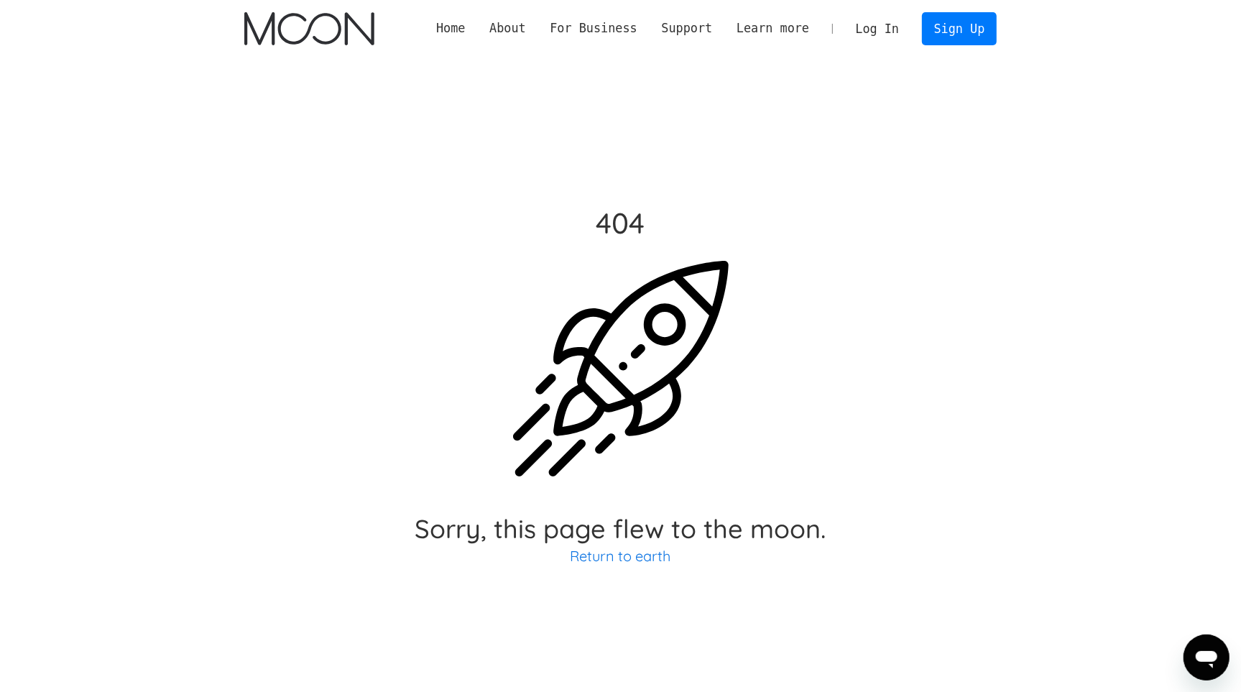
click at [1026, 398] on section "404 Sorry, this page flew to the moon. Return to earth" at bounding box center [620, 404] width 1241 height 692
click at [937, 303] on div "404 Sorry, this page flew to the moon. Return to earth" at bounding box center [620, 404] width 753 height 692
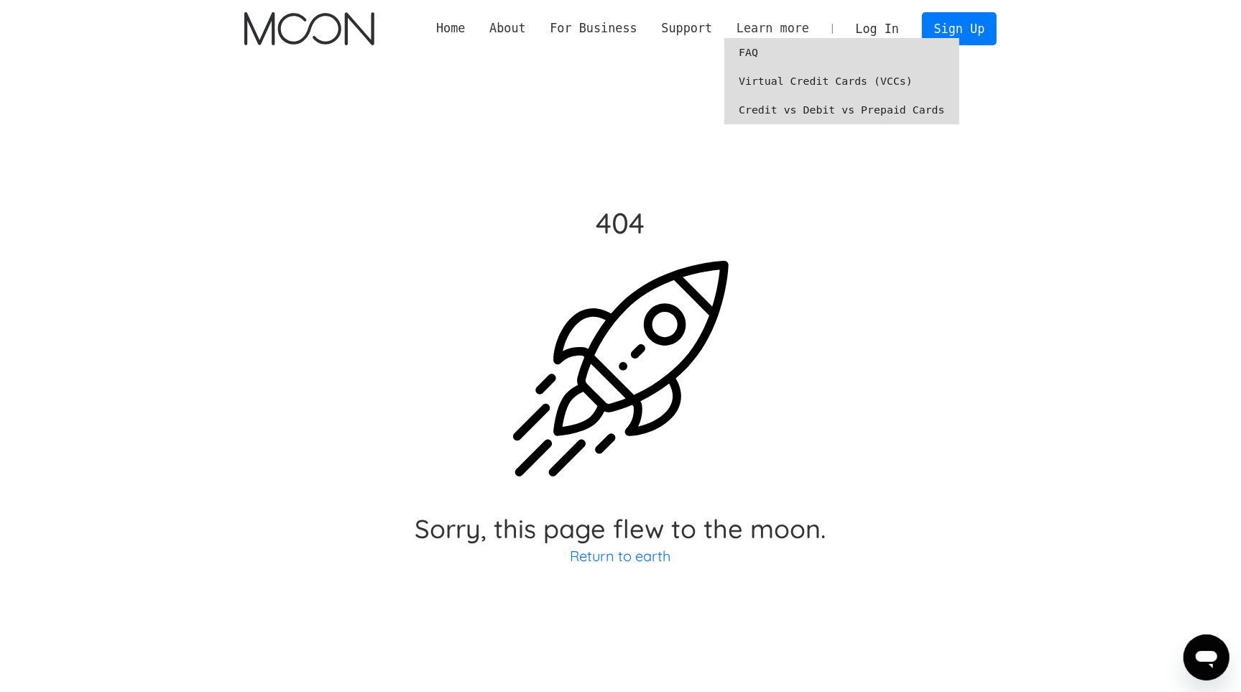
click at [758, 29] on div "Learn more" at bounding box center [773, 28] width 73 height 18
click at [753, 48] on link "FAQ" at bounding box center [842, 52] width 235 height 29
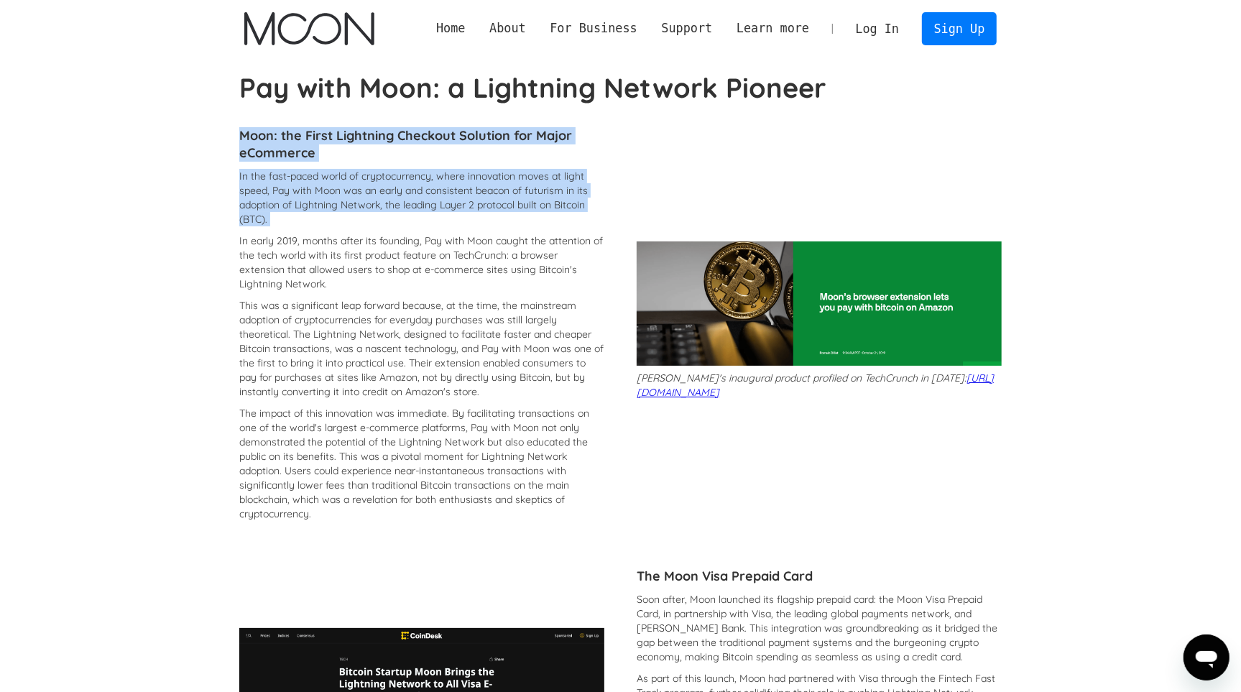
drag, startPoint x: 421, startPoint y: 198, endPoint x: 494, endPoint y: 260, distance: 95.8
click at [477, 248] on div "Moon: the First Lightning Checkout Solution for Major eCommerce In the fast-pac…" at bounding box center [421, 324] width 365 height 408
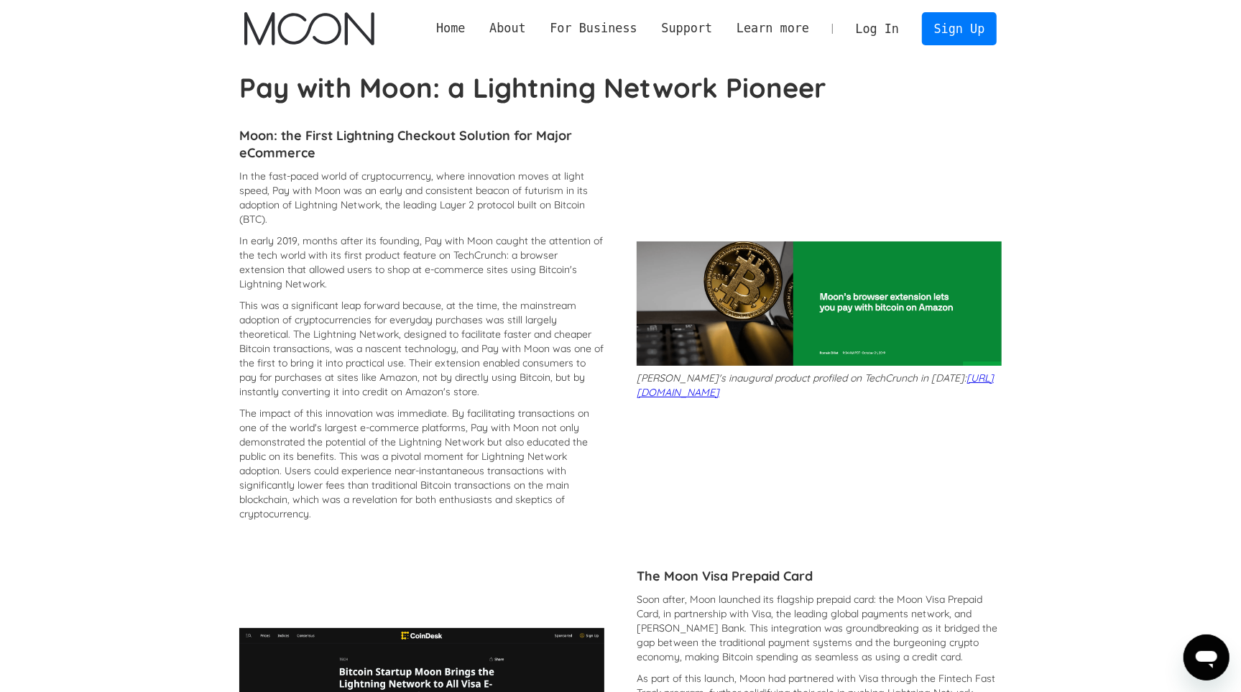
click at [435, 349] on p "This was a significant leap forward because, at the time, the mainstream adopti…" at bounding box center [421, 348] width 365 height 101
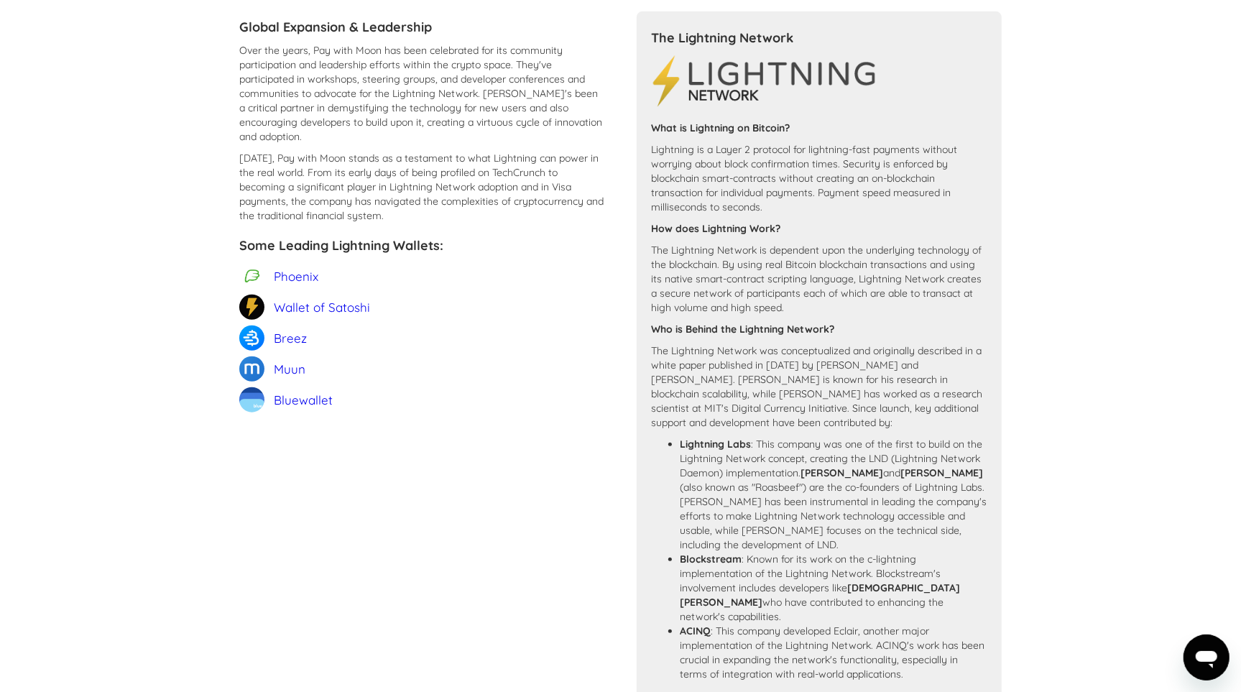
scroll to position [1303, 0]
